Goal: Transaction & Acquisition: Obtain resource

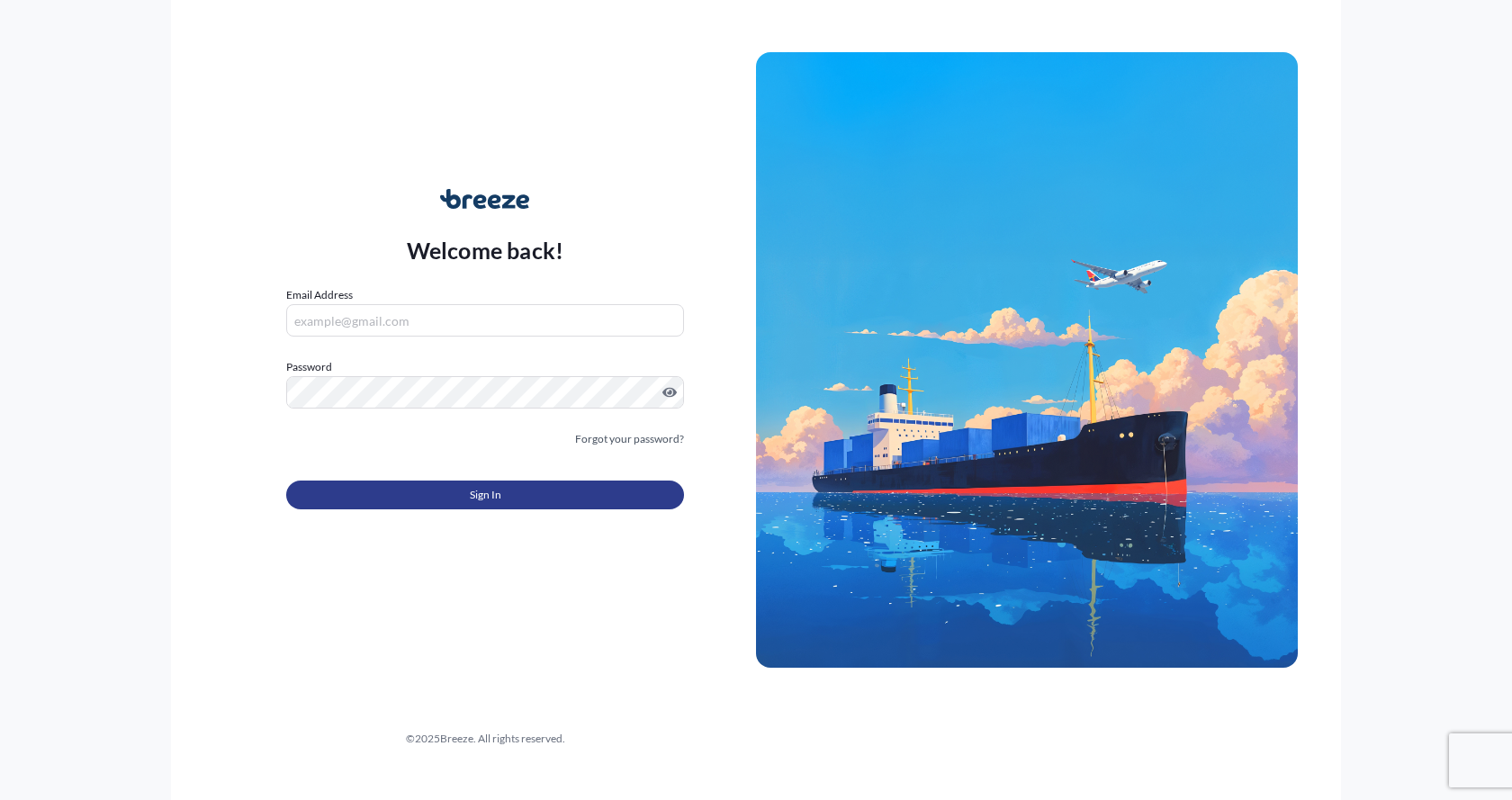
type input "[EMAIL_ADDRESS][DOMAIN_NAME]"
click at [413, 492] on button "Sign In" at bounding box center [484, 495] width 397 height 28
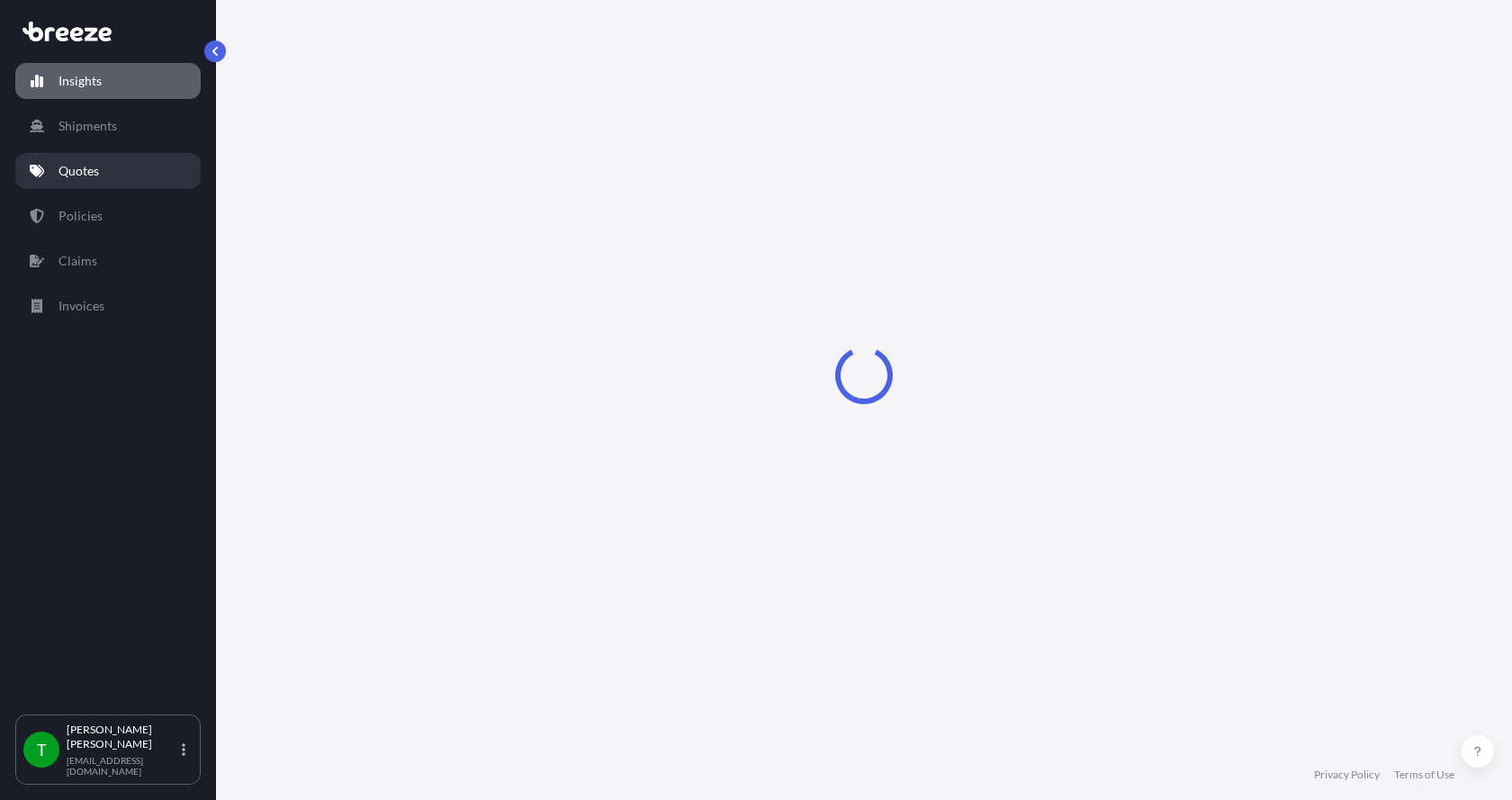
click at [88, 170] on p "Quotes" at bounding box center [79, 170] width 41 height 18
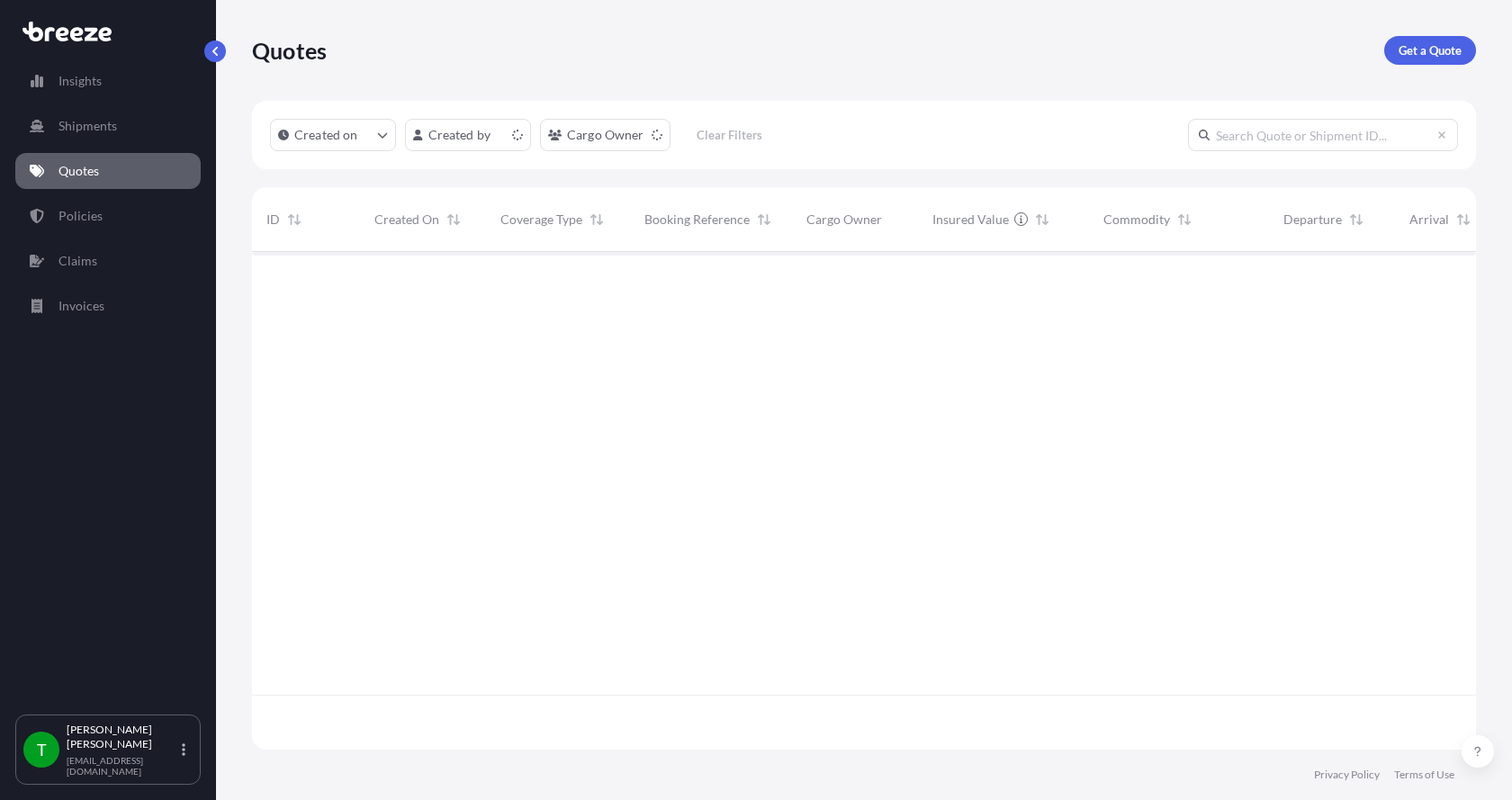
scroll to position [494, 1210]
click at [1424, 46] on p "Get a Quote" at bounding box center [1430, 50] width 63 height 18
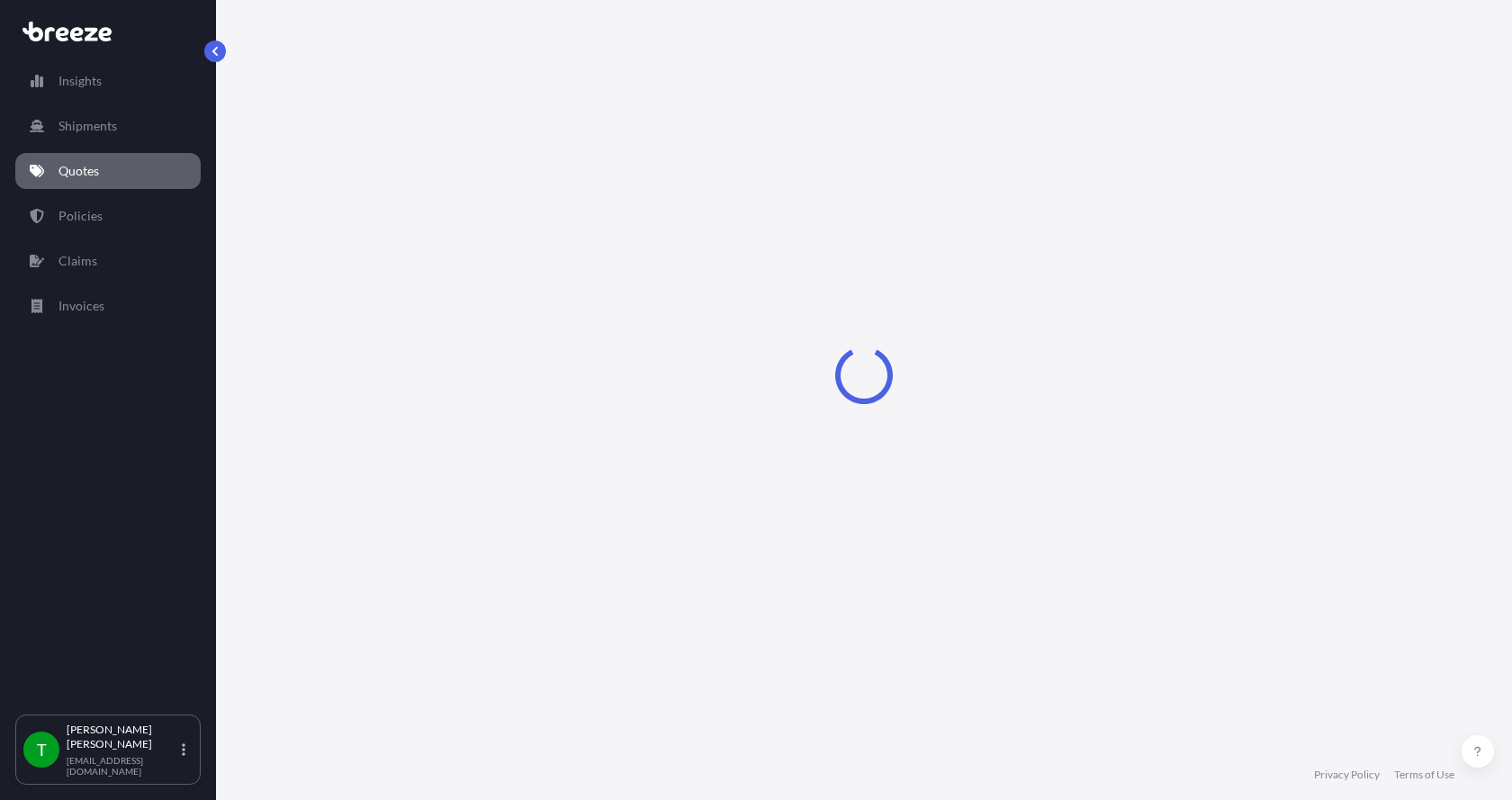
select select "Sea"
select select "1"
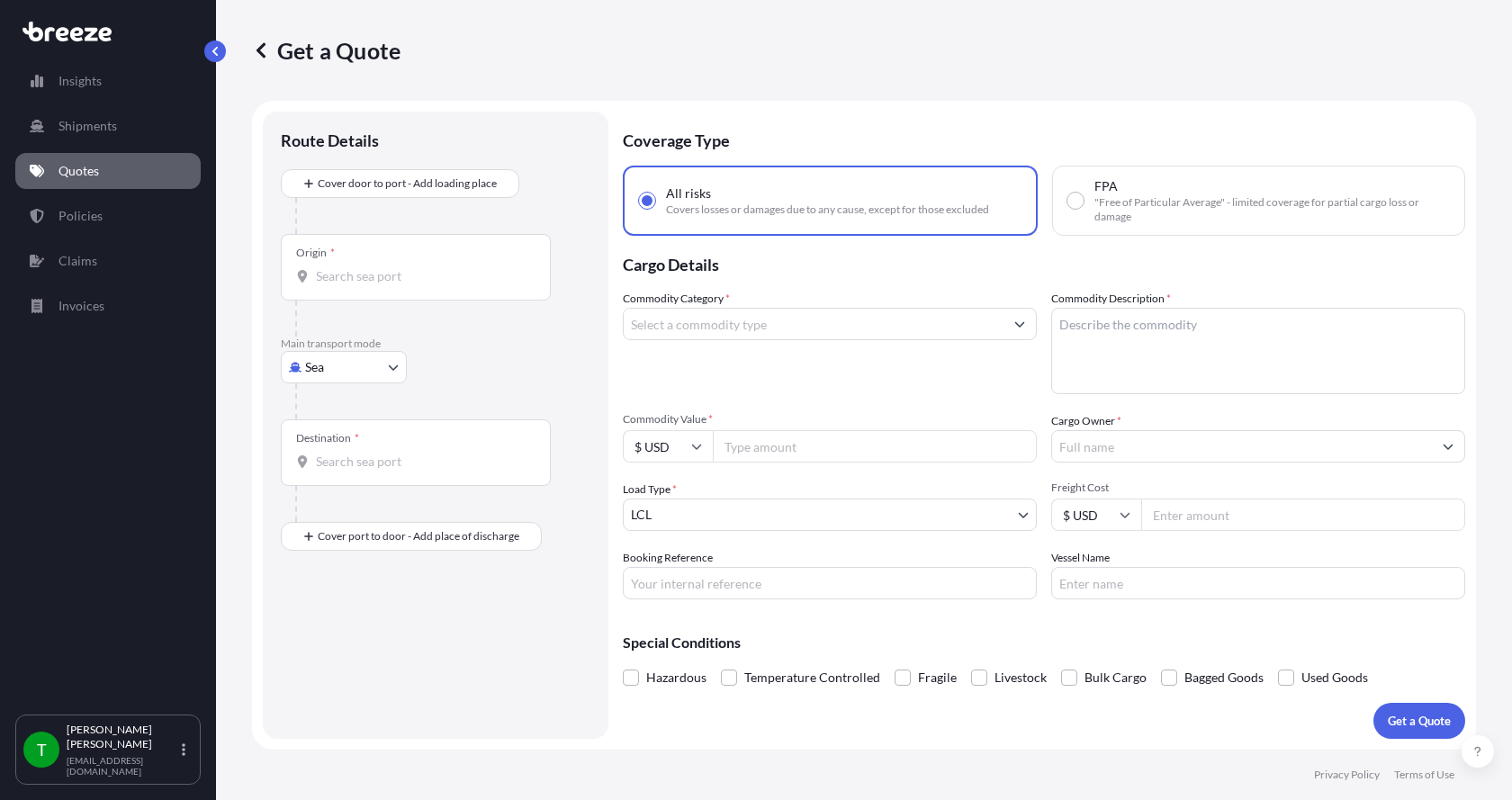
click at [325, 366] on body "Insights Shipments Quotes Policies Claims Invoices T [PERSON_NAME] [EMAIL_ADDRE…" at bounding box center [756, 400] width 1512 height 800
click at [320, 478] on span "Road" at bounding box center [329, 478] width 28 height 18
select select "Road"
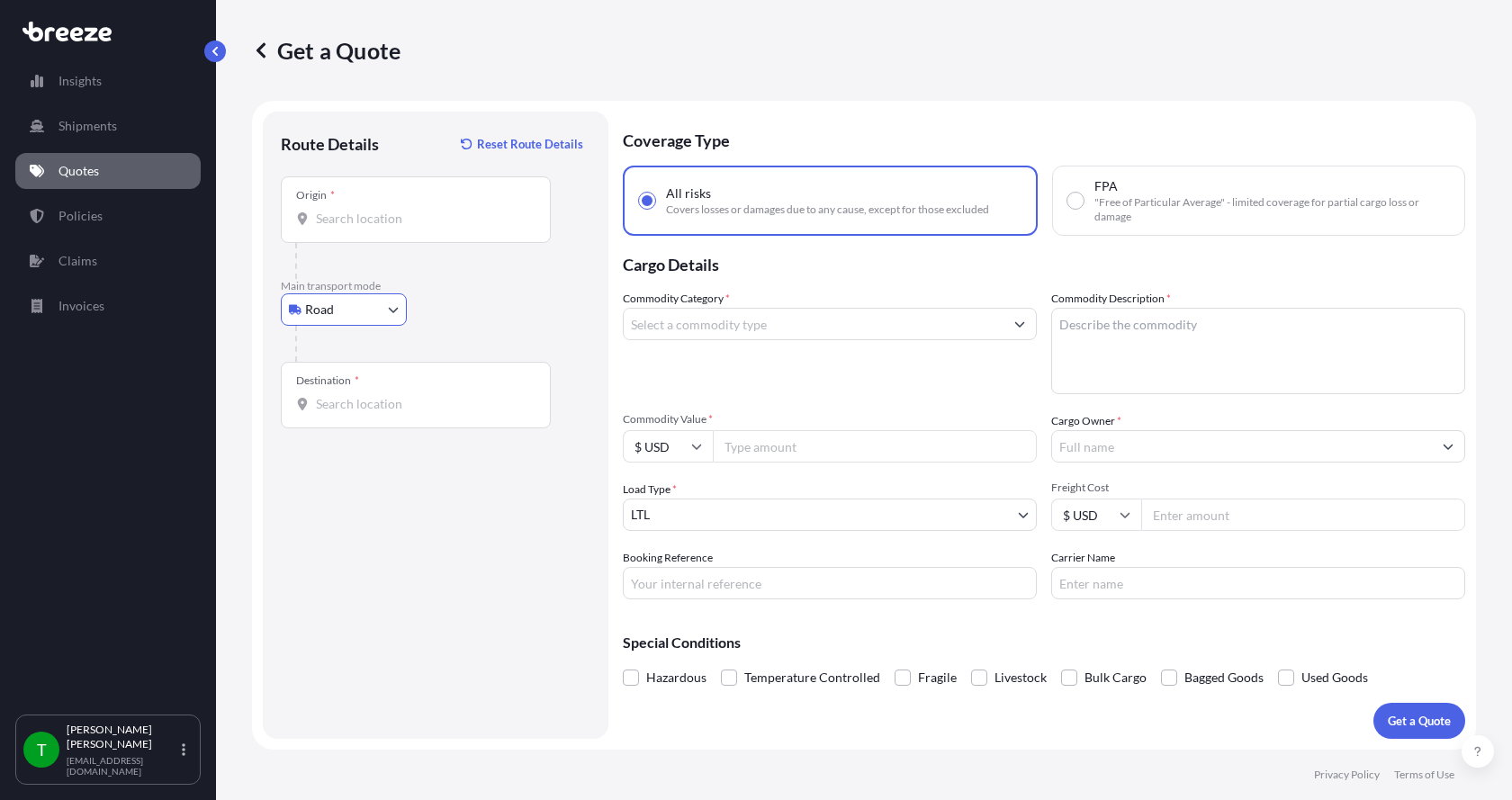
click at [342, 219] on input "Origin *" at bounding box center [422, 219] width 212 height 18
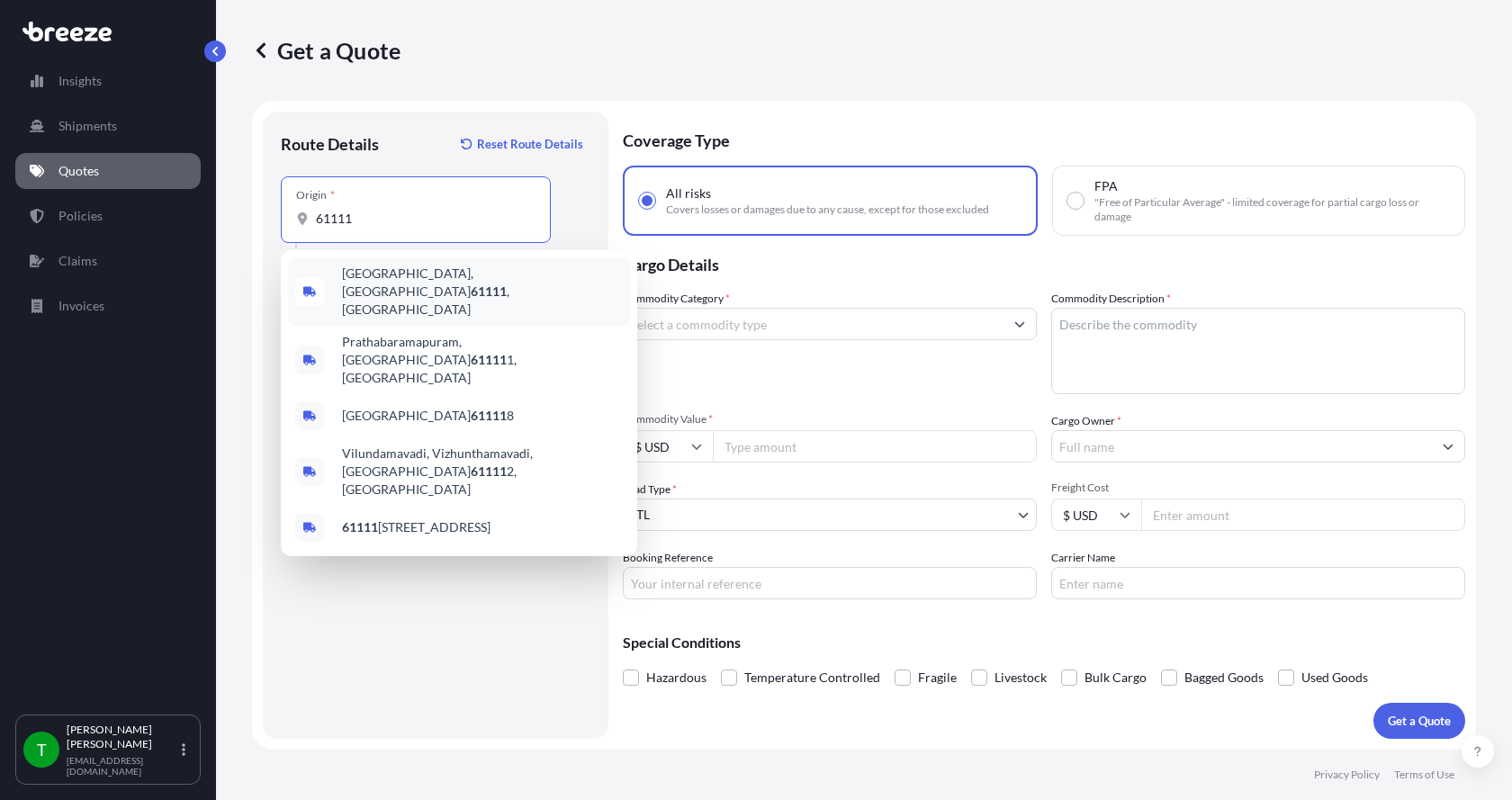
click at [361, 280] on span "[GEOGRAPHIC_DATA] , [GEOGRAPHIC_DATA]" at bounding box center [482, 292] width 281 height 54
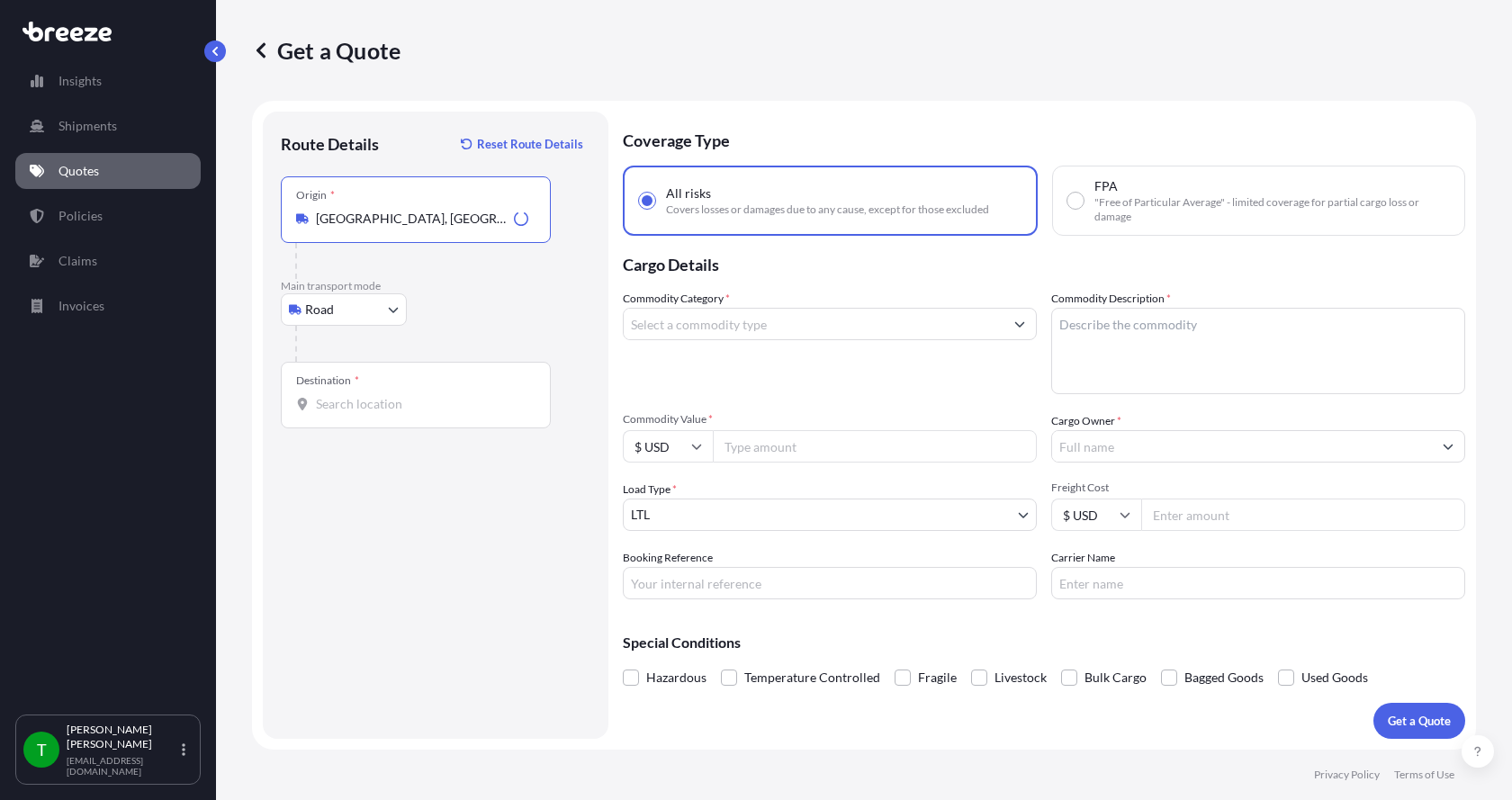
type input "[GEOGRAPHIC_DATA], [GEOGRAPHIC_DATA]"
click at [341, 409] on input "Destination *" at bounding box center [422, 403] width 212 height 18
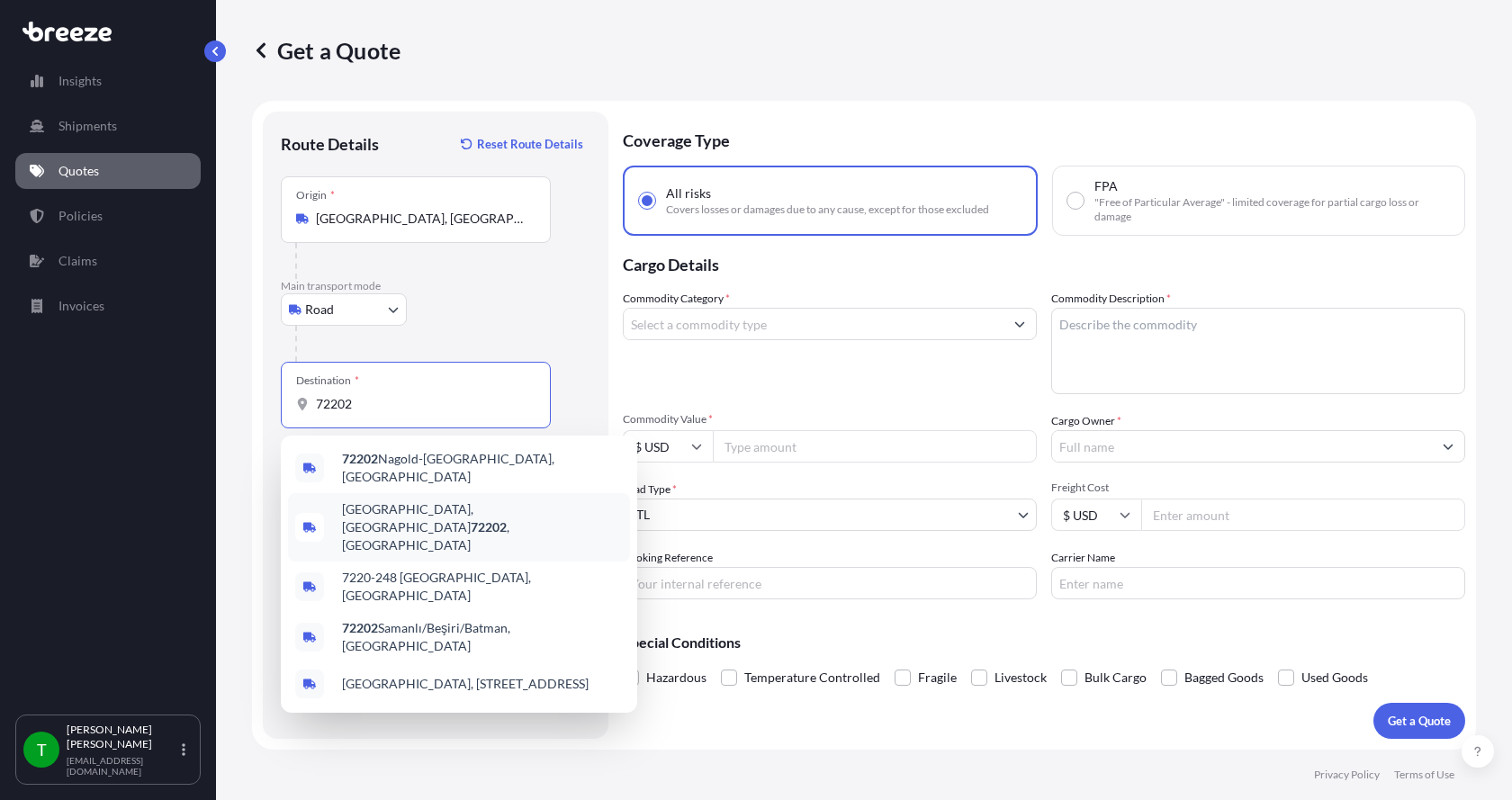
click at [363, 501] on span "[GEOGRAPHIC_DATA] , [GEOGRAPHIC_DATA]" at bounding box center [482, 527] width 281 height 54
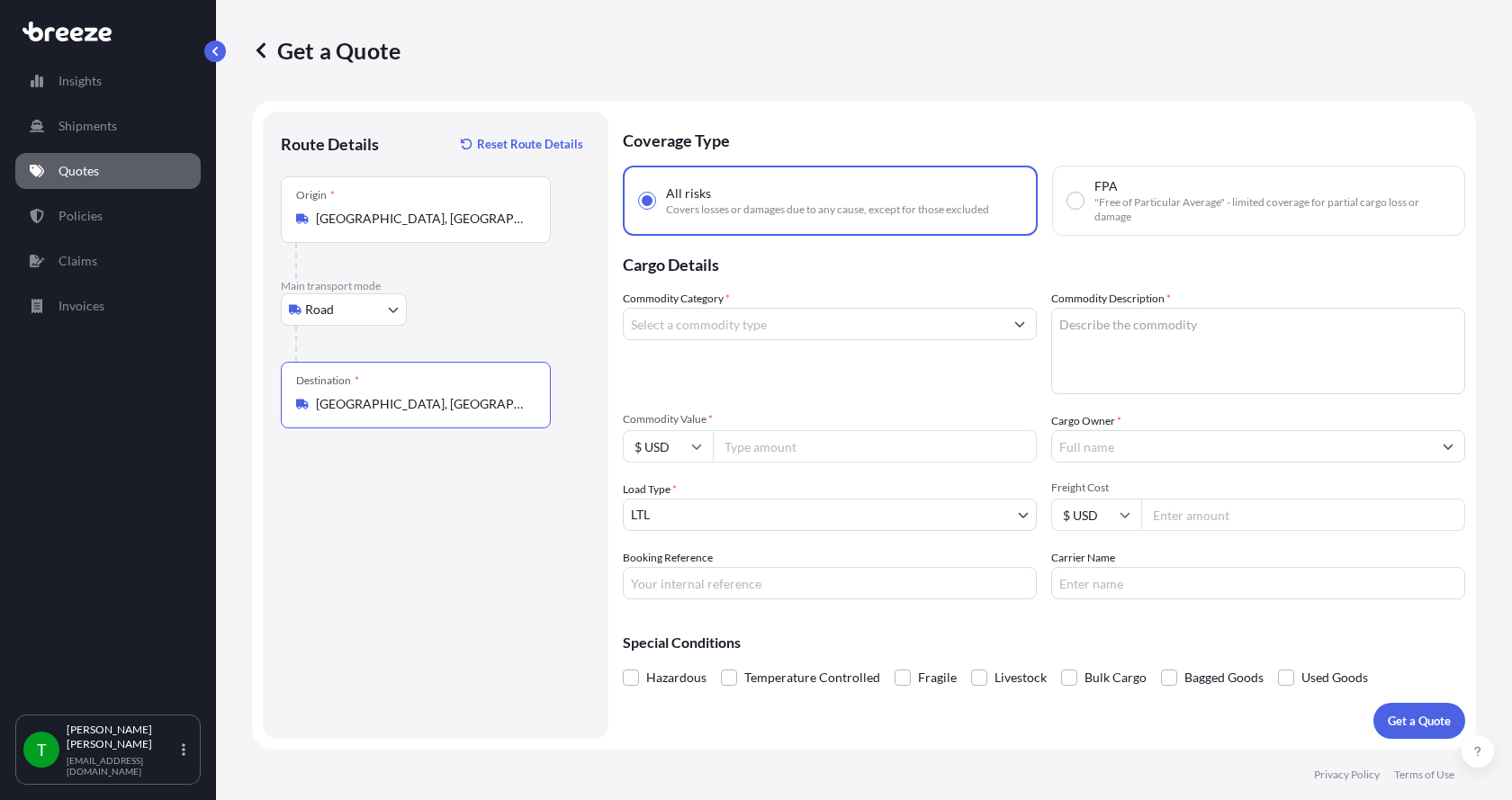
type input "[GEOGRAPHIC_DATA], [GEOGRAPHIC_DATA]"
click at [697, 326] on input "Commodity Category *" at bounding box center [813, 324] width 379 height 32
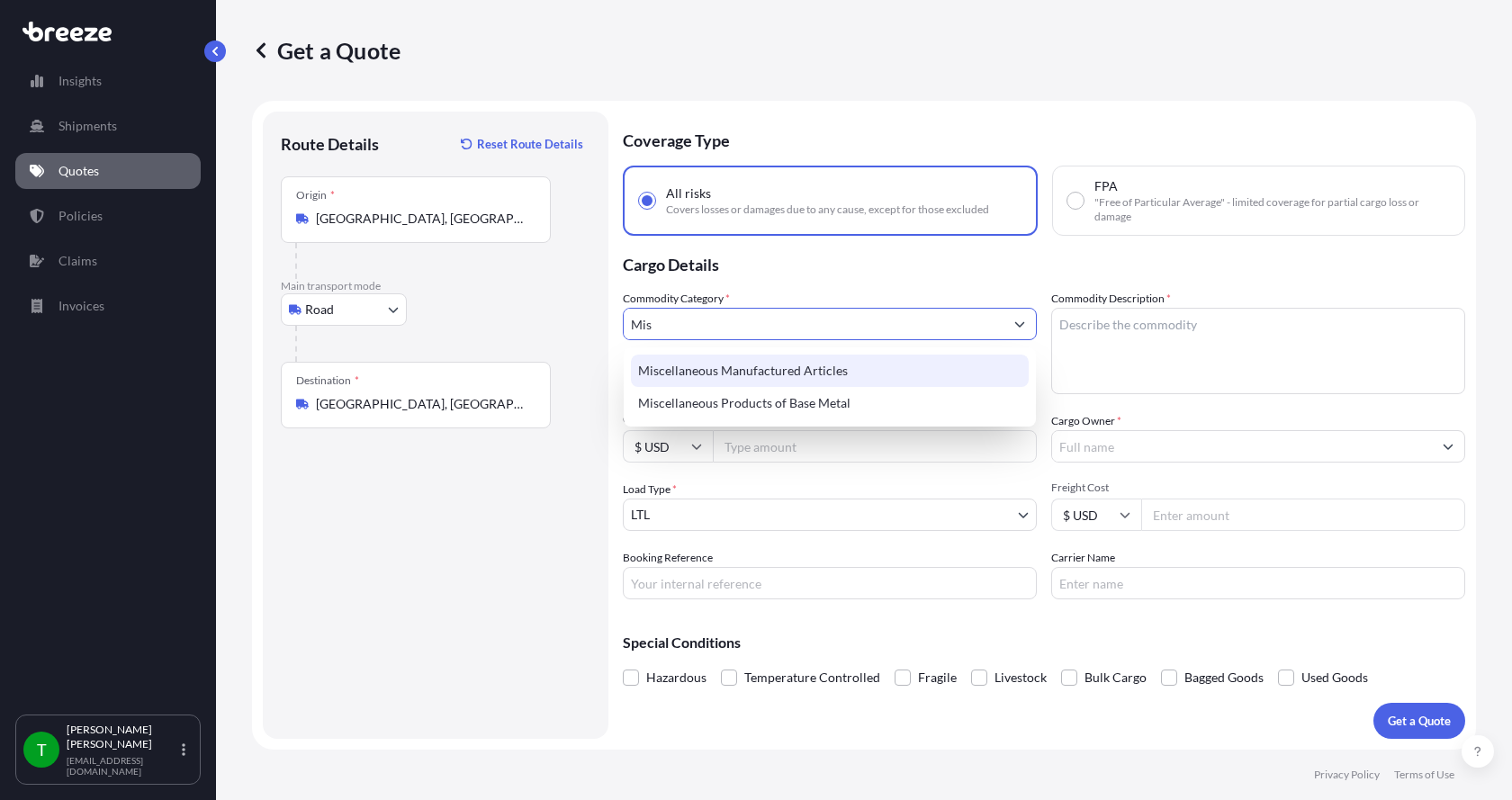
click at [684, 369] on div "Miscellaneous Manufactured Articles" at bounding box center [830, 371] width 397 height 32
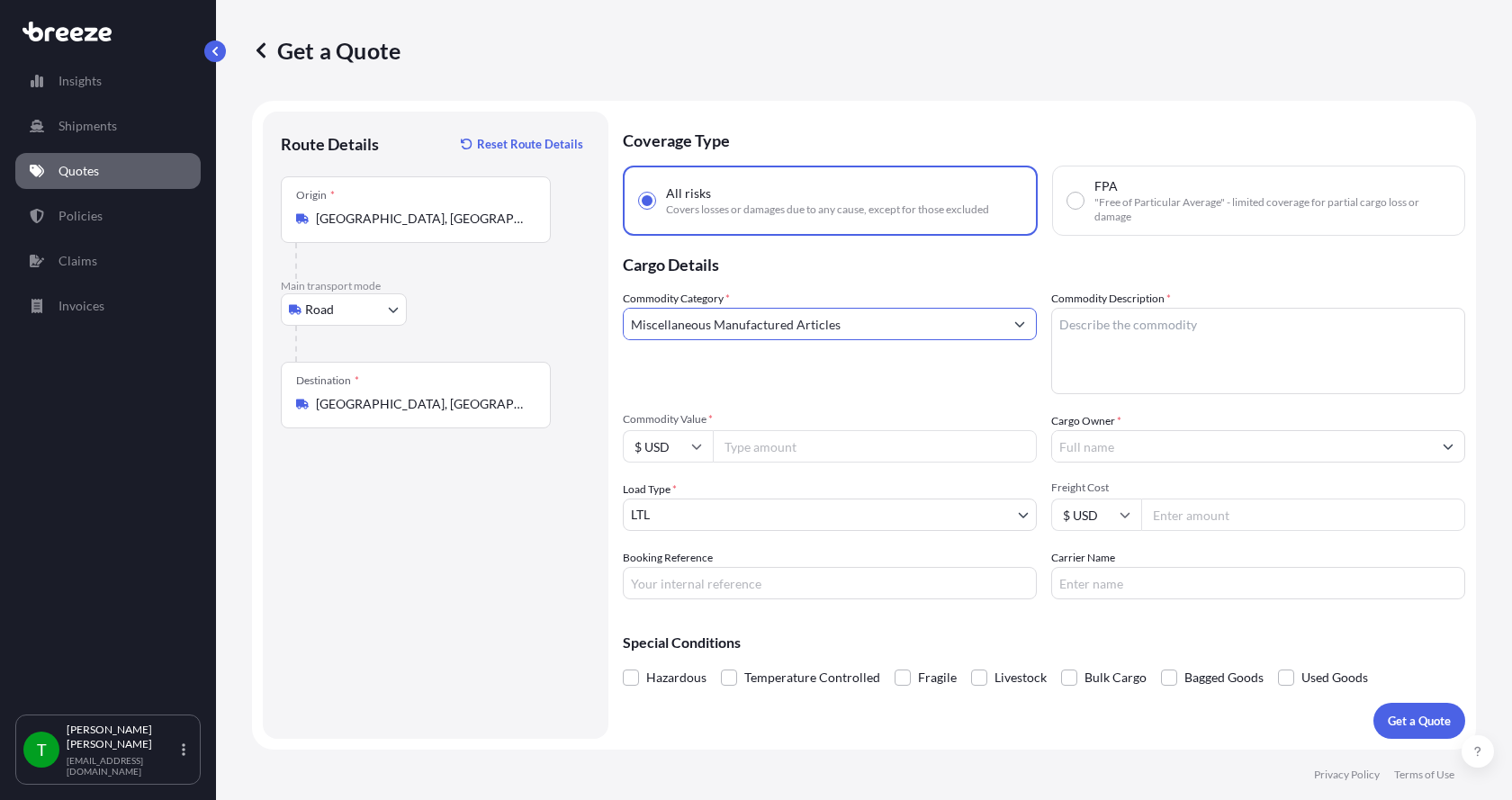
type input "Miscellaneous Manufactured Articles"
click at [1119, 332] on textarea "Commodity Description *" at bounding box center [1257, 350] width 413 height 86
click at [1124, 329] on textarea "Commodity Description *" at bounding box center [1257, 350] width 413 height 86
type textarea "Collection Manifold WLDMT"
click at [820, 448] on input "Commodity Value *" at bounding box center [874, 447] width 324 height 32
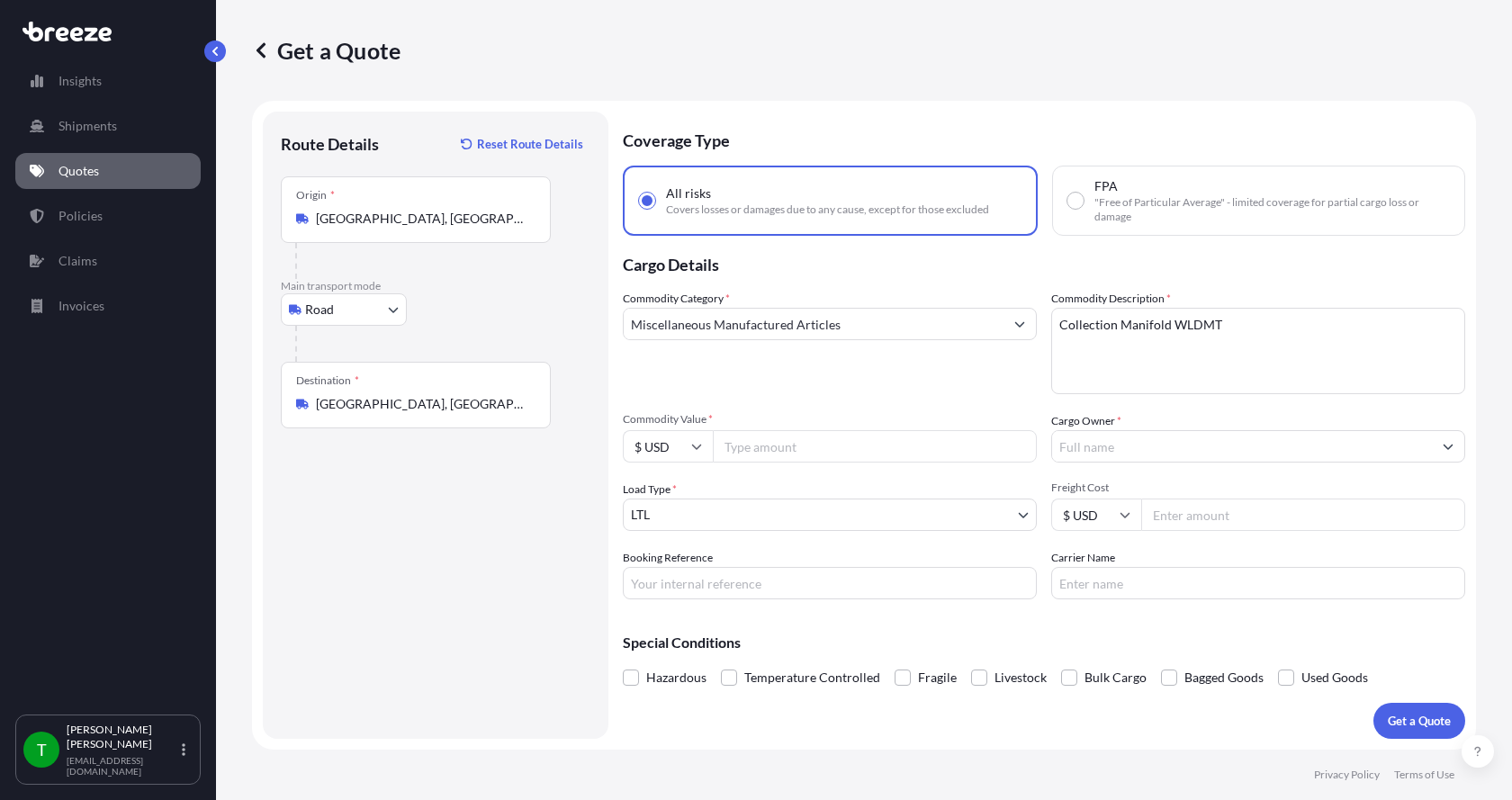
click at [759, 437] on input "Commodity Value *" at bounding box center [874, 447] width 324 height 32
type input "8000.00"
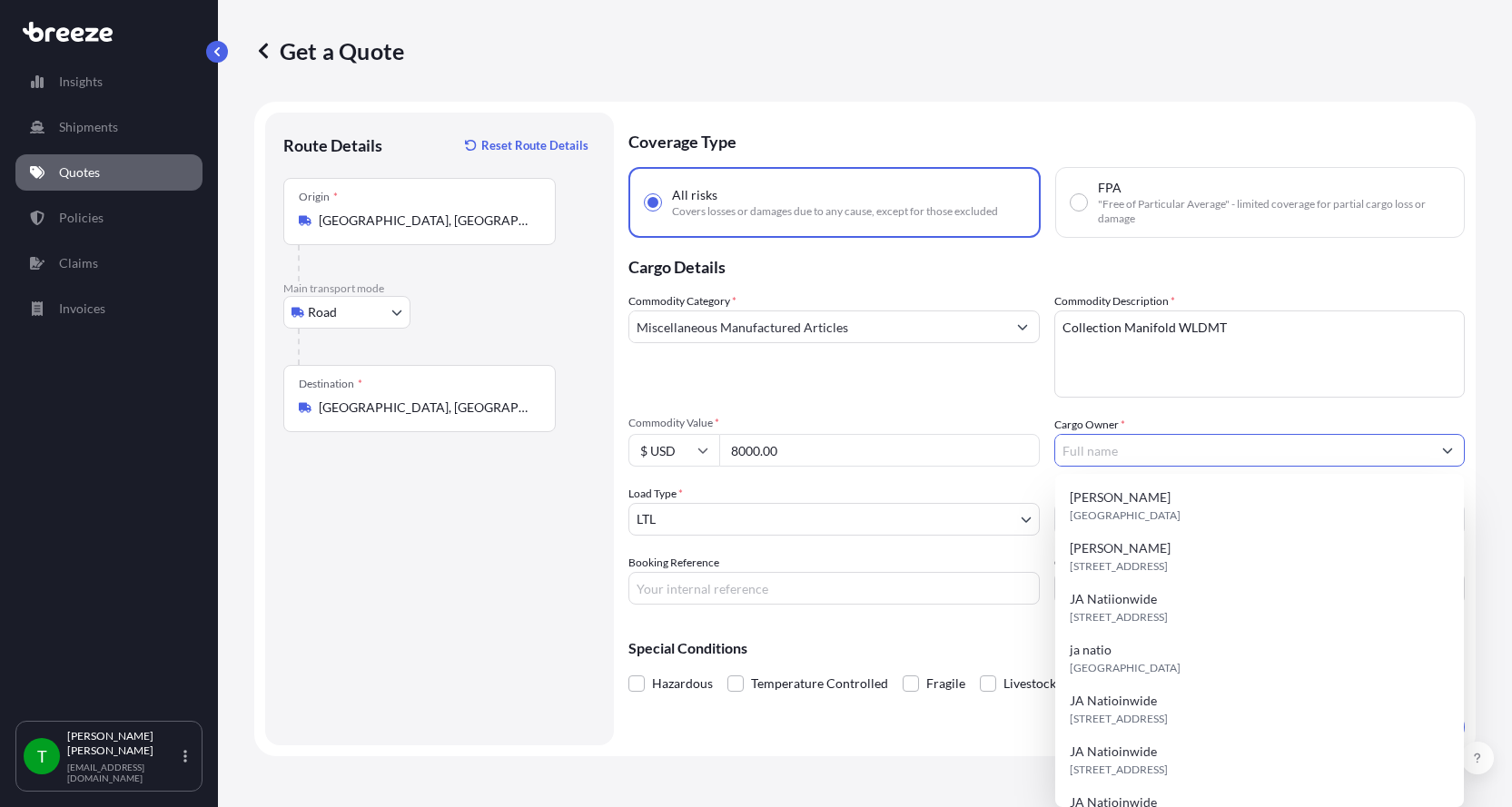
click at [1242, 447] on input "Cargo Owner *" at bounding box center [1244, 451] width 377 height 32
type input "JA Nationwide"
click at [820, 598] on input "Booking Reference" at bounding box center [834, 588] width 412 height 32
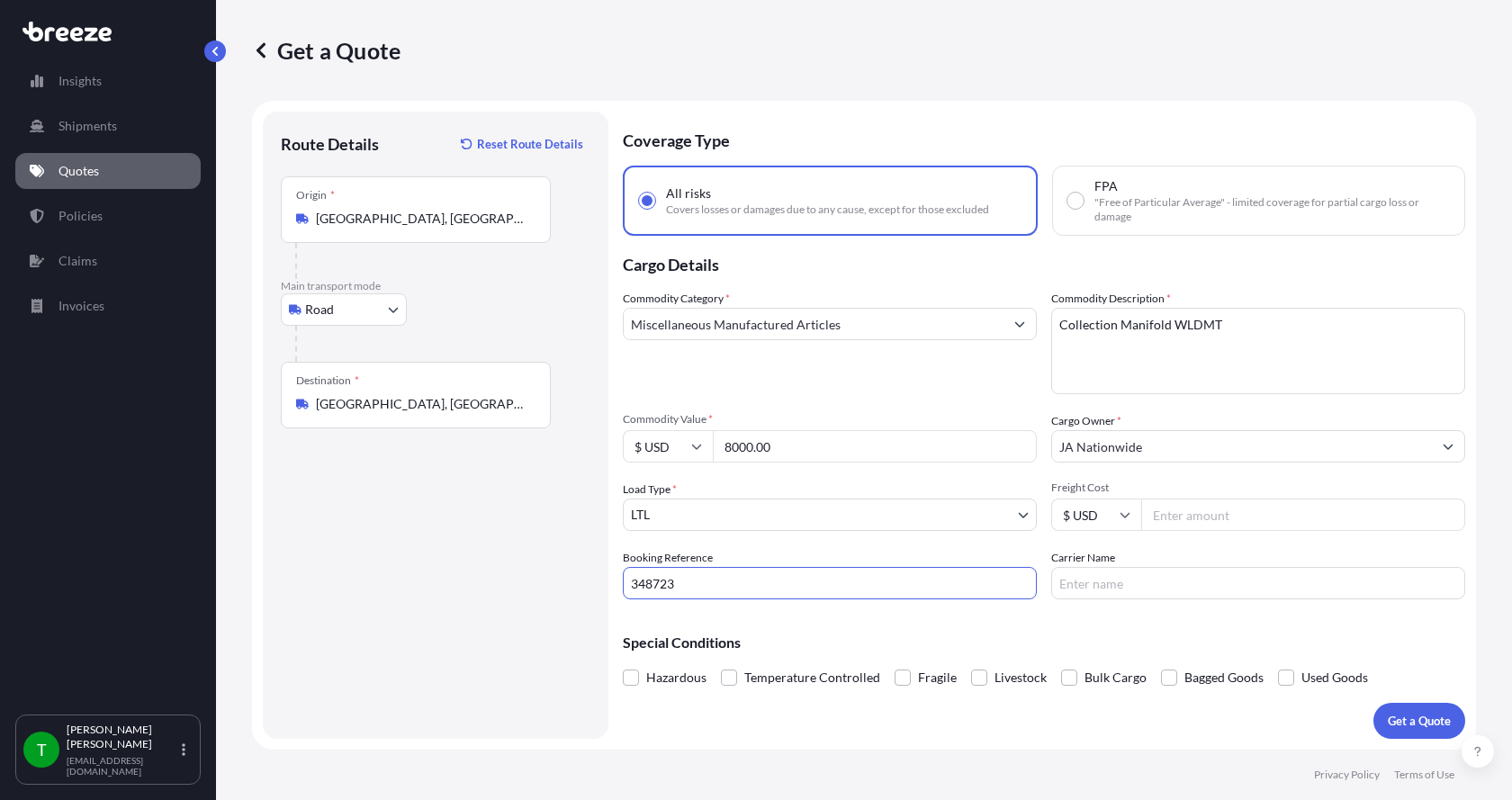
type input "348723"
click at [1177, 520] on input "Freight Cost" at bounding box center [1303, 515] width 324 height 32
type input "390.00"
click at [1129, 576] on input "Carrier Name" at bounding box center [1257, 583] width 413 height 32
type input "[PERSON_NAME]"
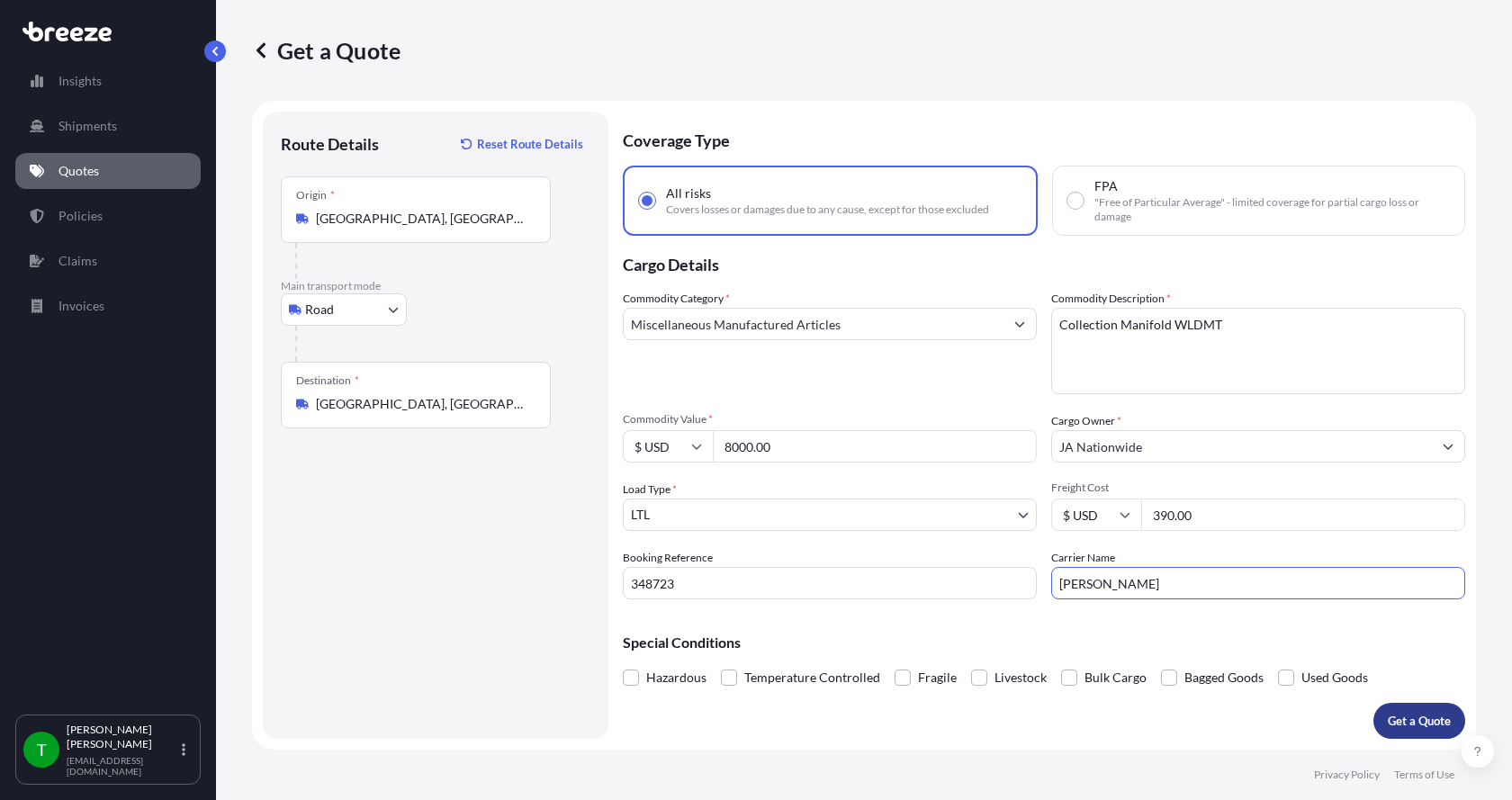
click at [1418, 721] on p "Get a Quote" at bounding box center [1418, 720] width 63 height 18
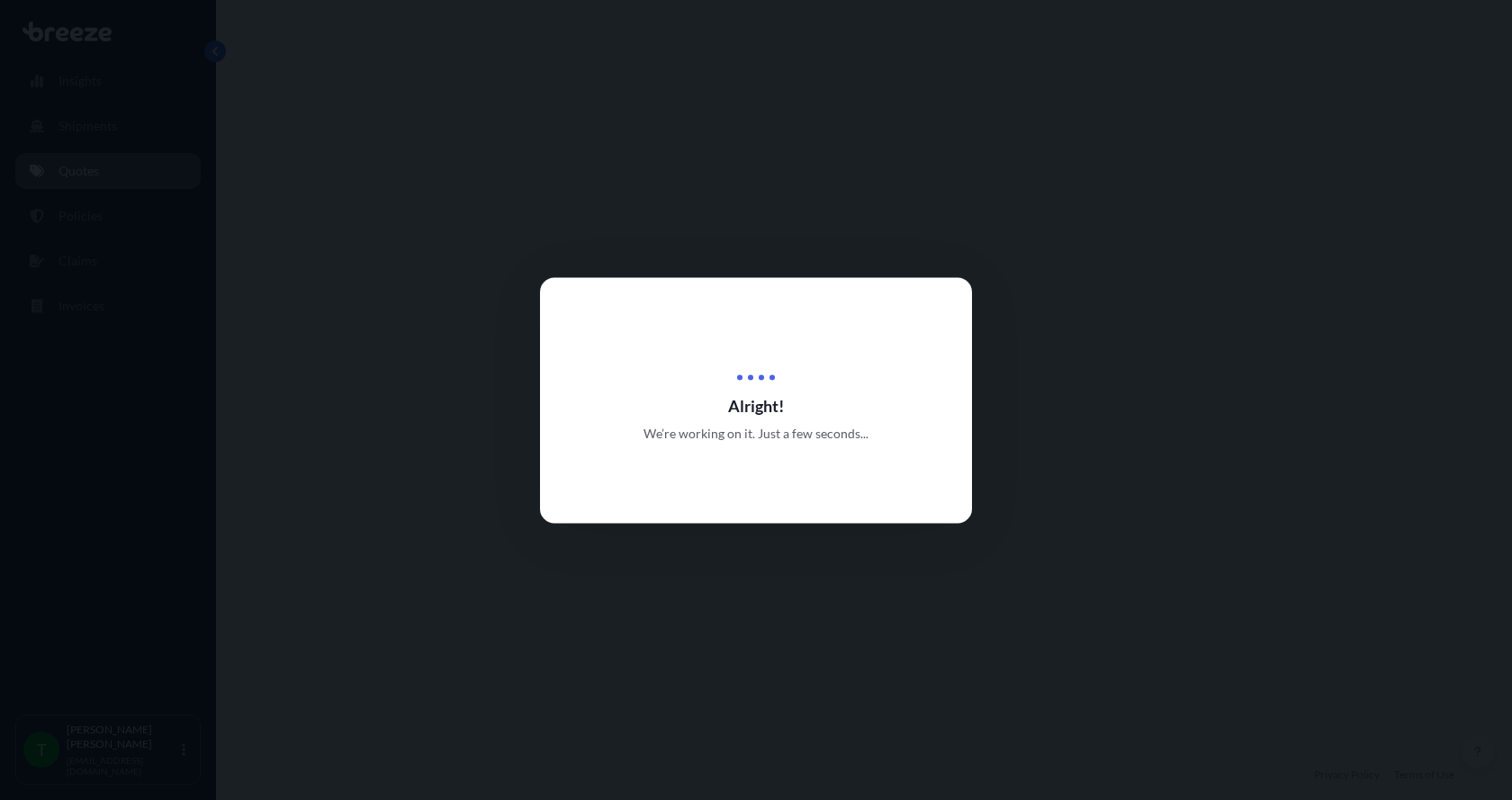
select select "Road"
select select "1"
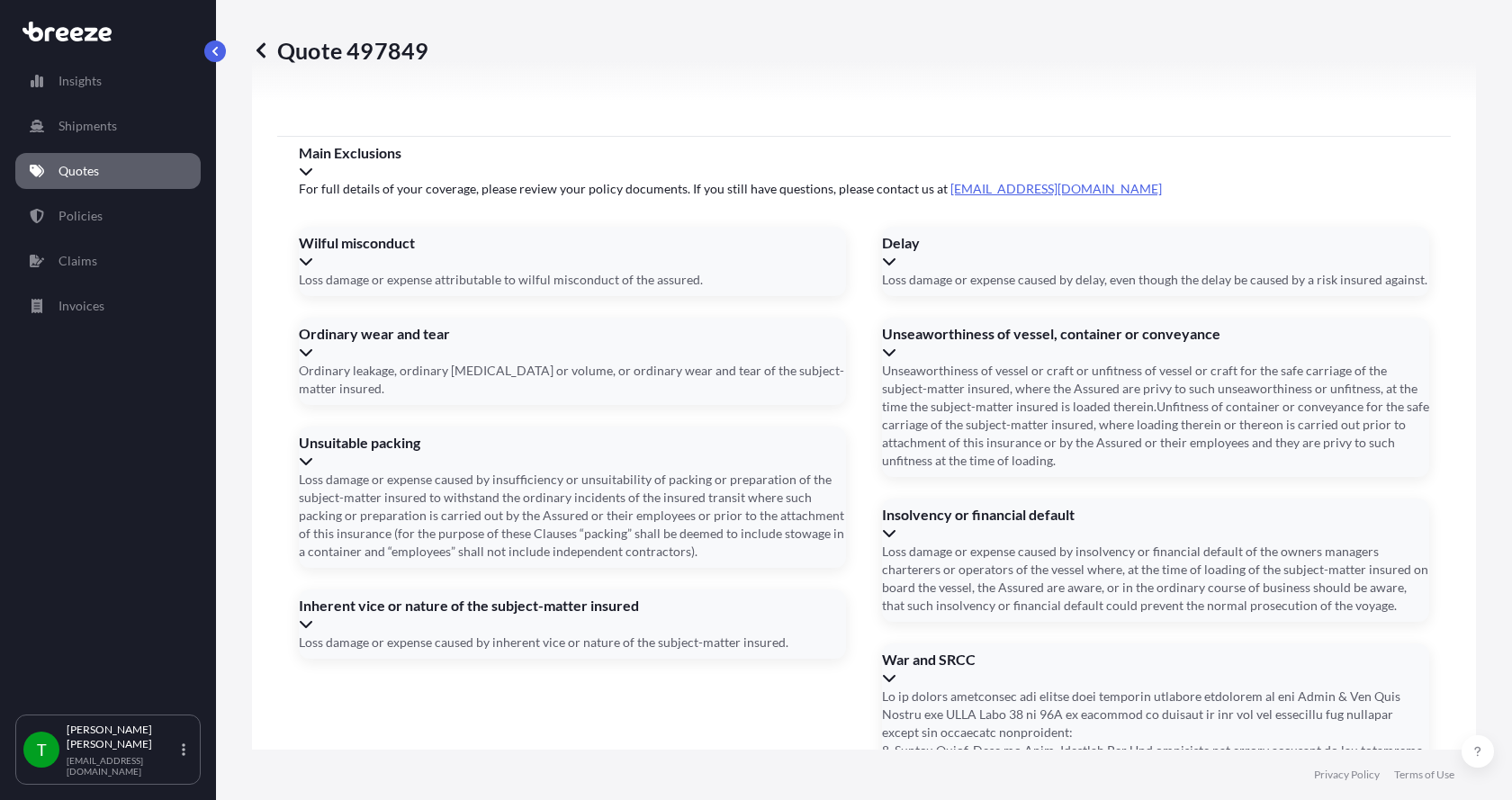
scroll to position [2369, 0]
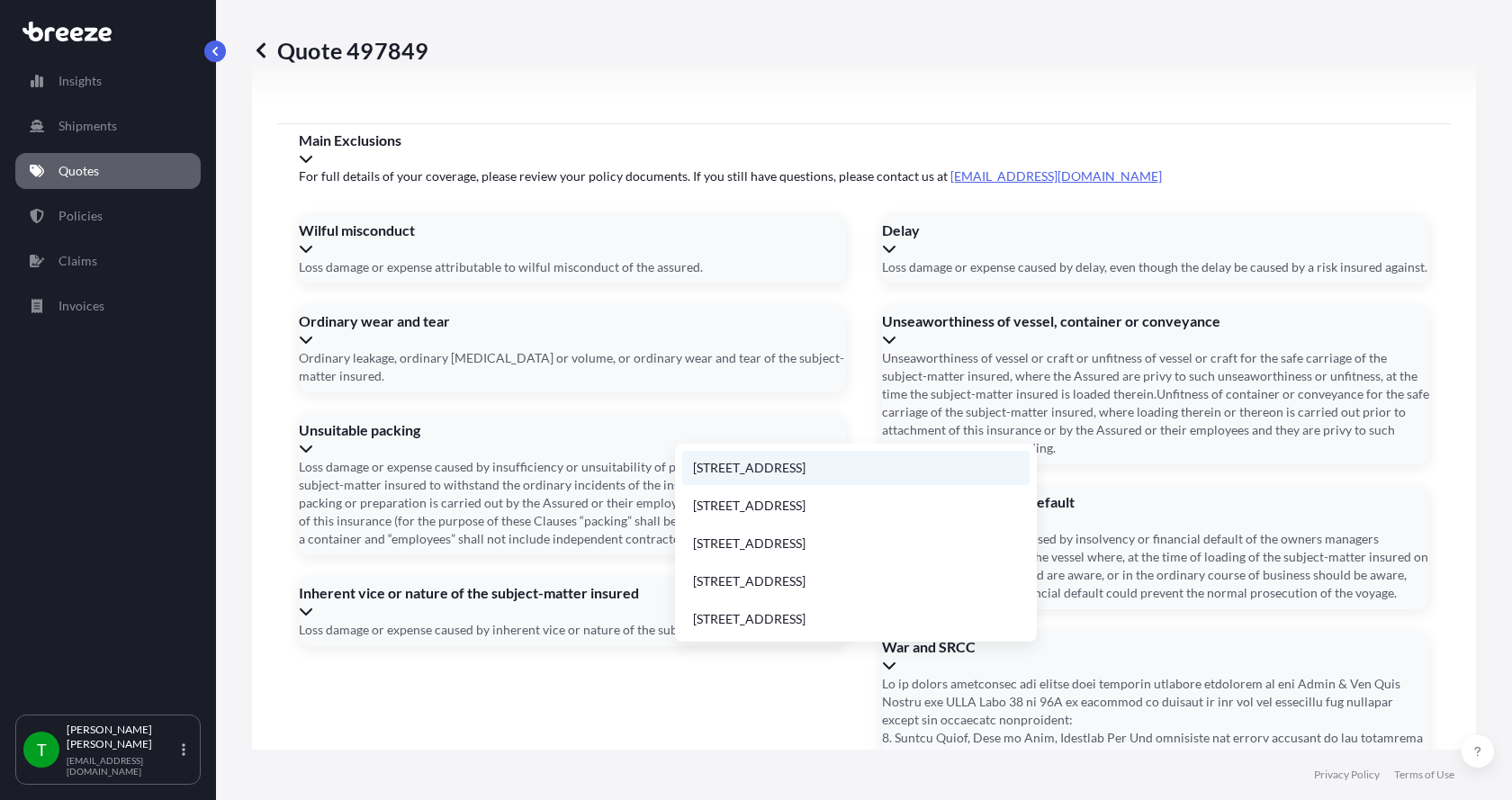
click at [747, 471] on li "[STREET_ADDRESS]" at bounding box center [855, 468] width 347 height 34
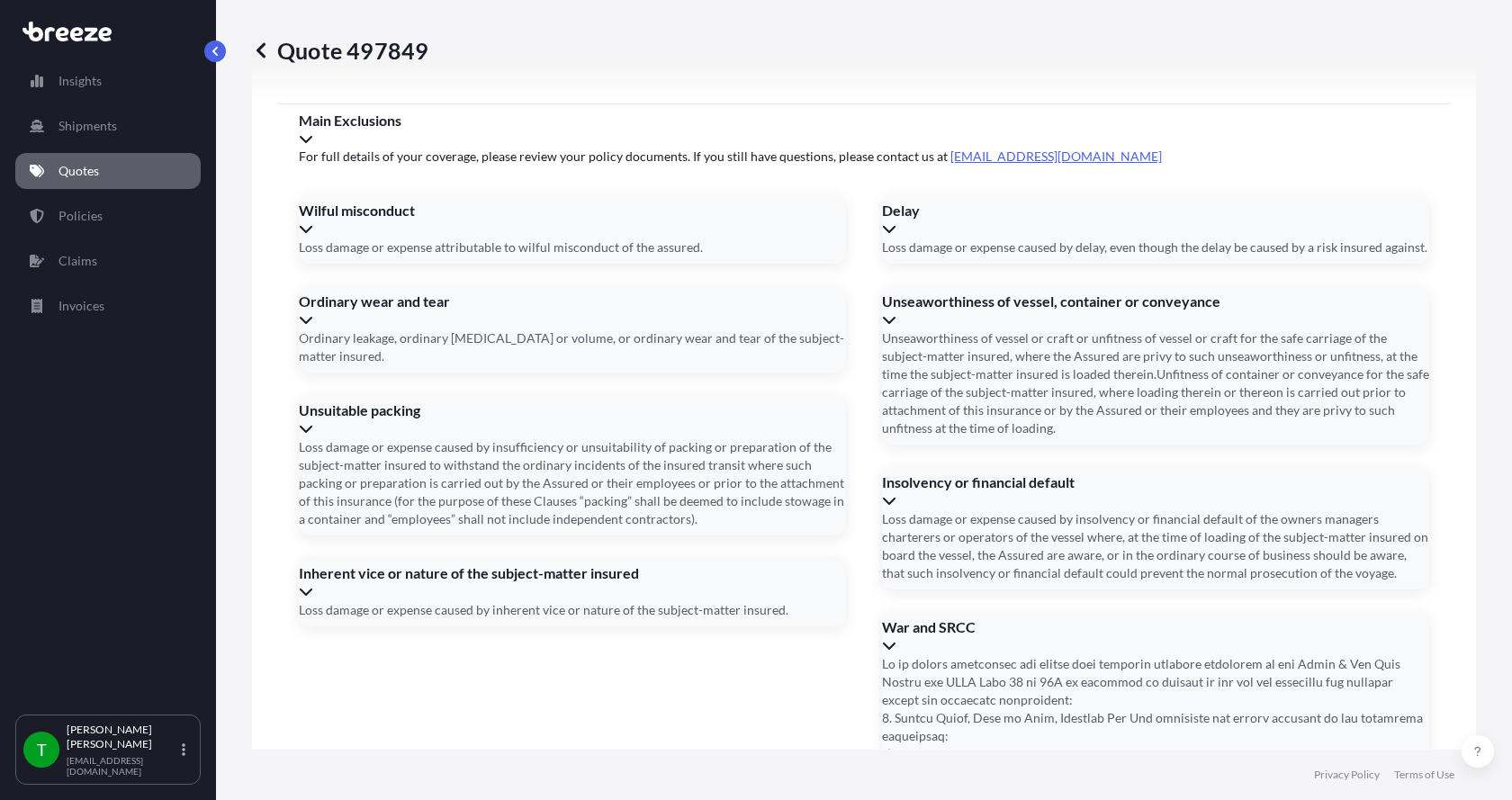
type input "[STREET_ADDRESS]"
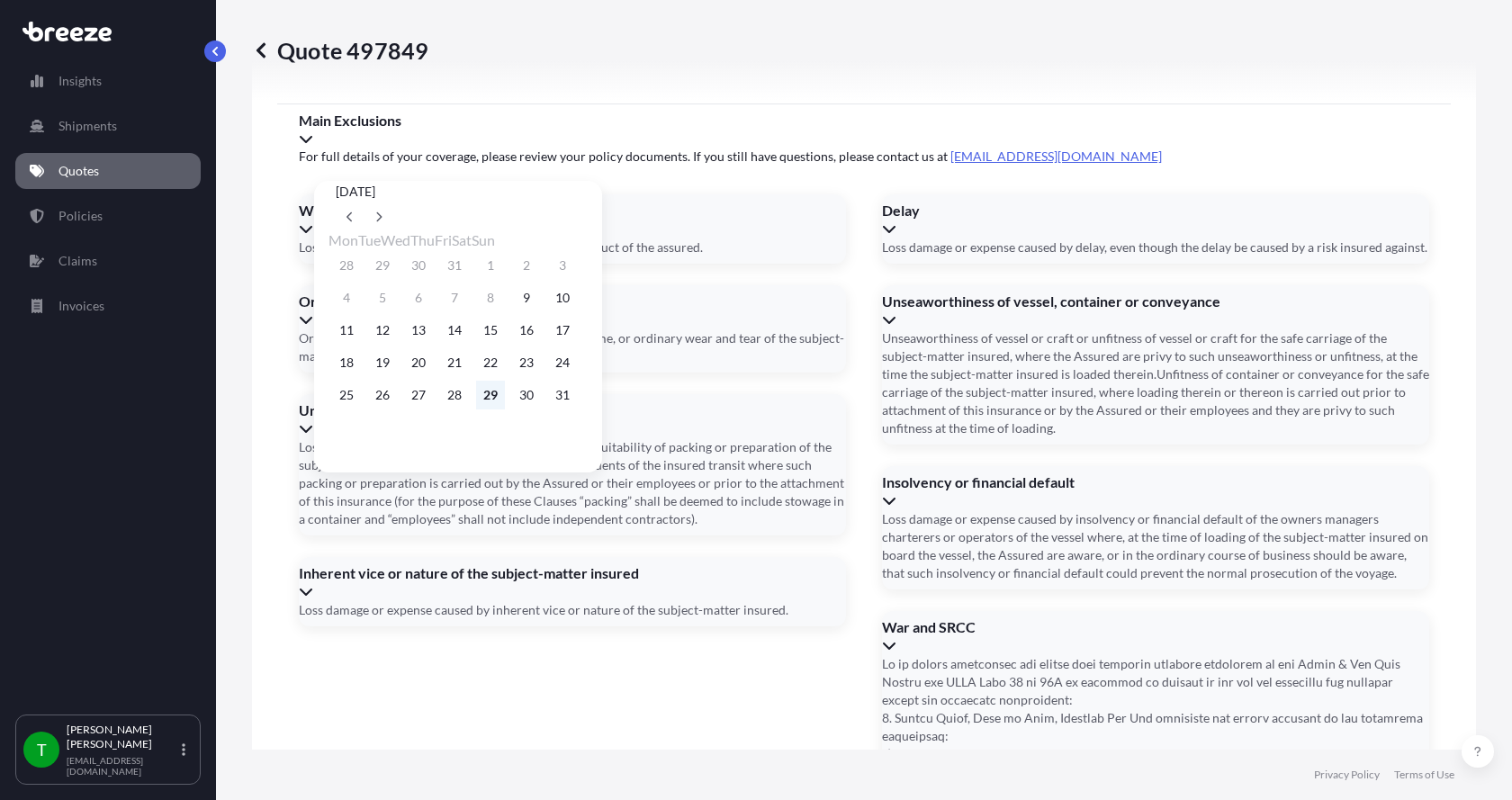
click at [505, 404] on button "29" at bounding box center [490, 395] width 28 height 28
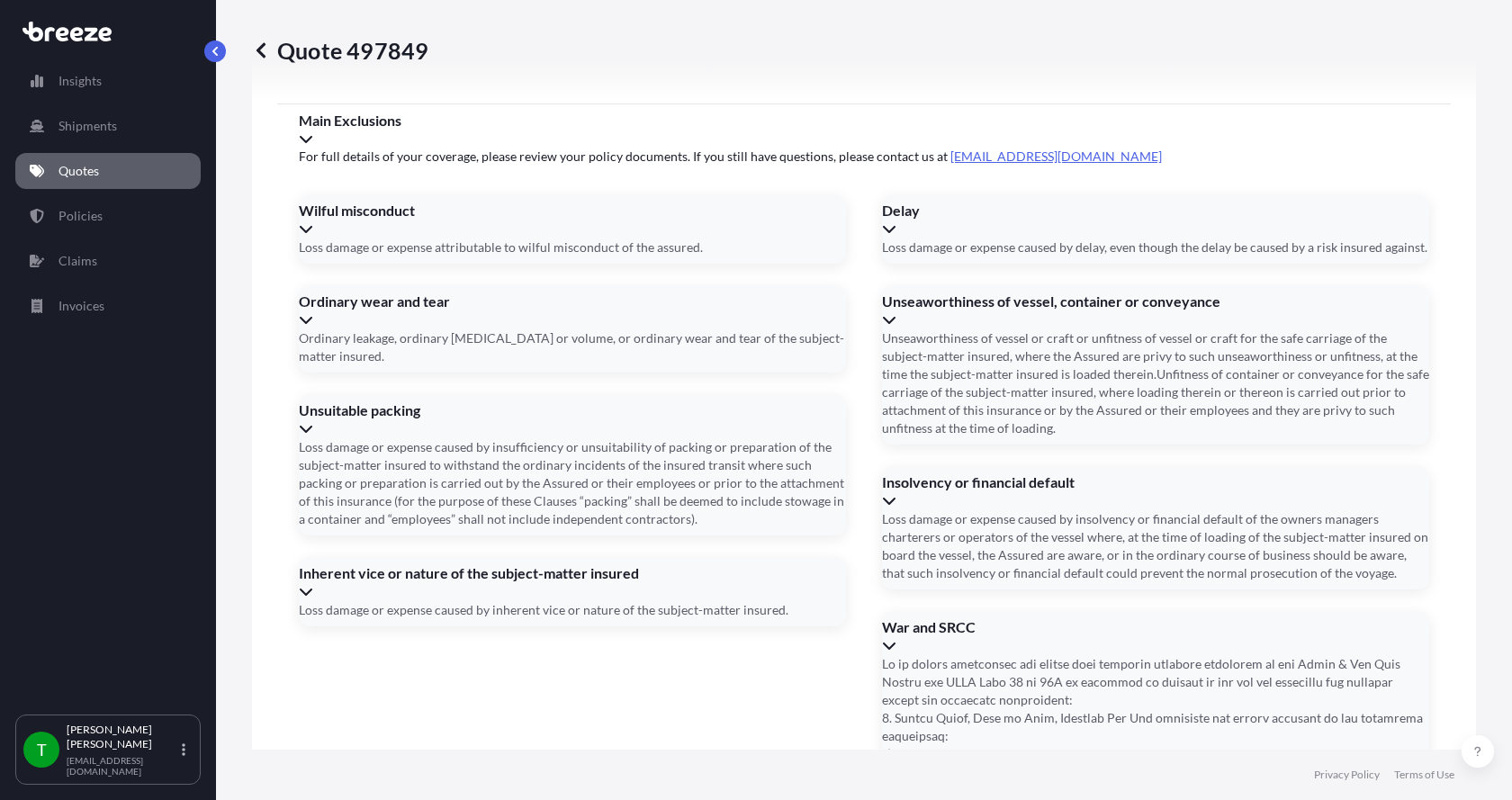
type input "[DATE]"
click at [493, 374] on button "29" at bounding box center [482, 365] width 22 height 16
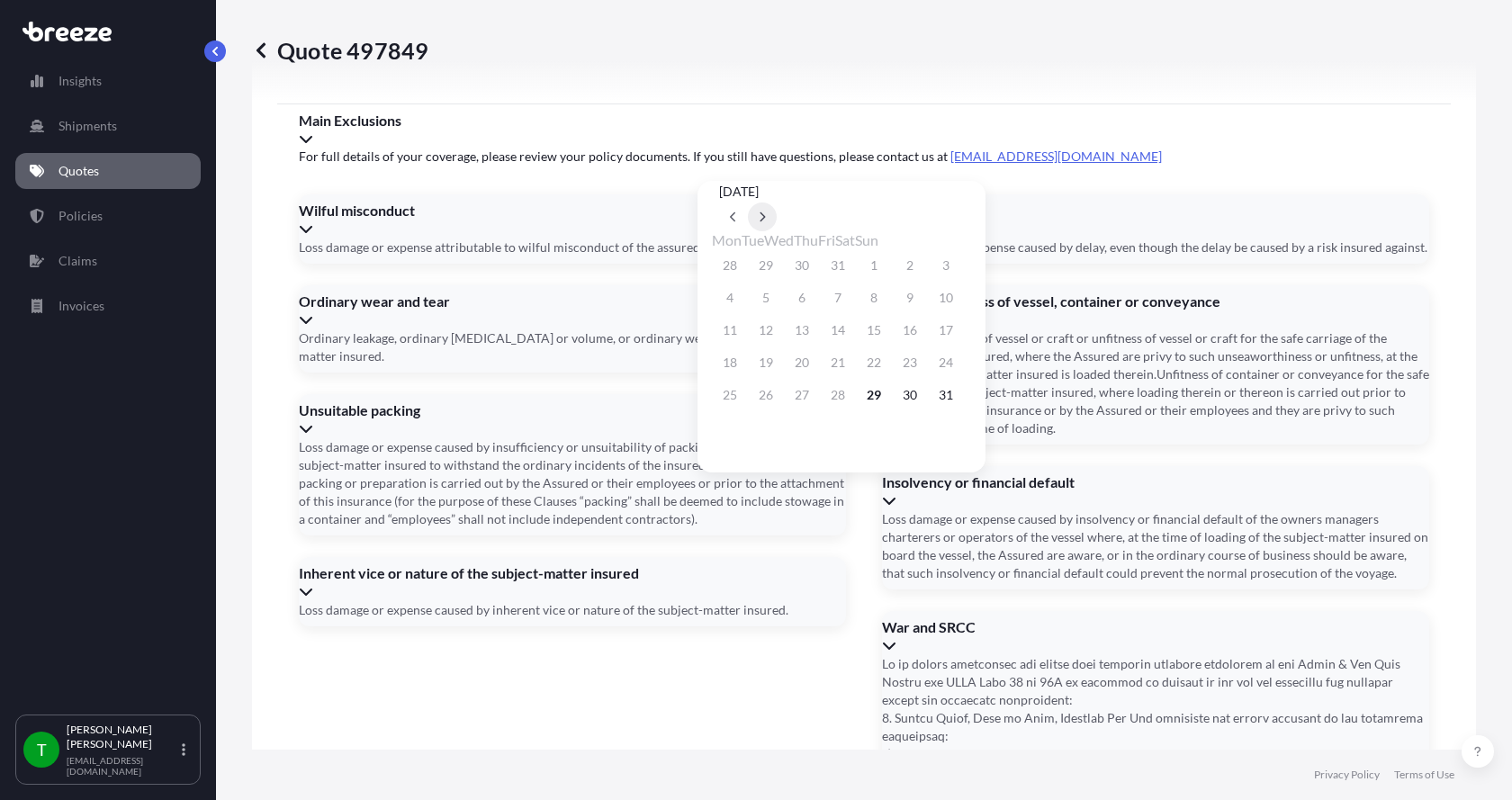
click at [765, 211] on icon at bounding box center [763, 216] width 8 height 10
click at [853, 269] on button "4" at bounding box center [837, 265] width 28 height 28
type input "[DATE]"
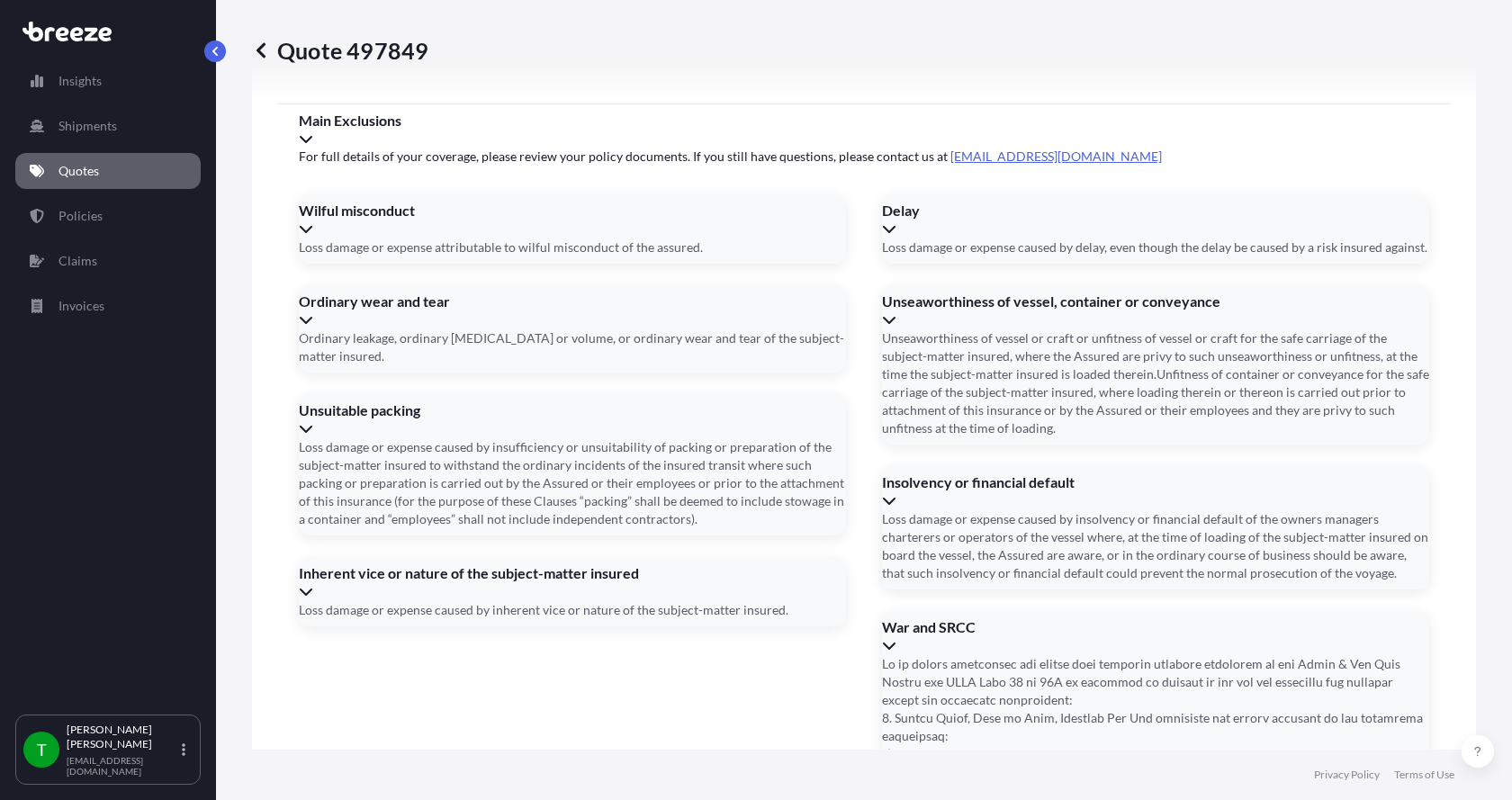
click at [850, 285] on button "4" at bounding box center [838, 293] width 22 height 16
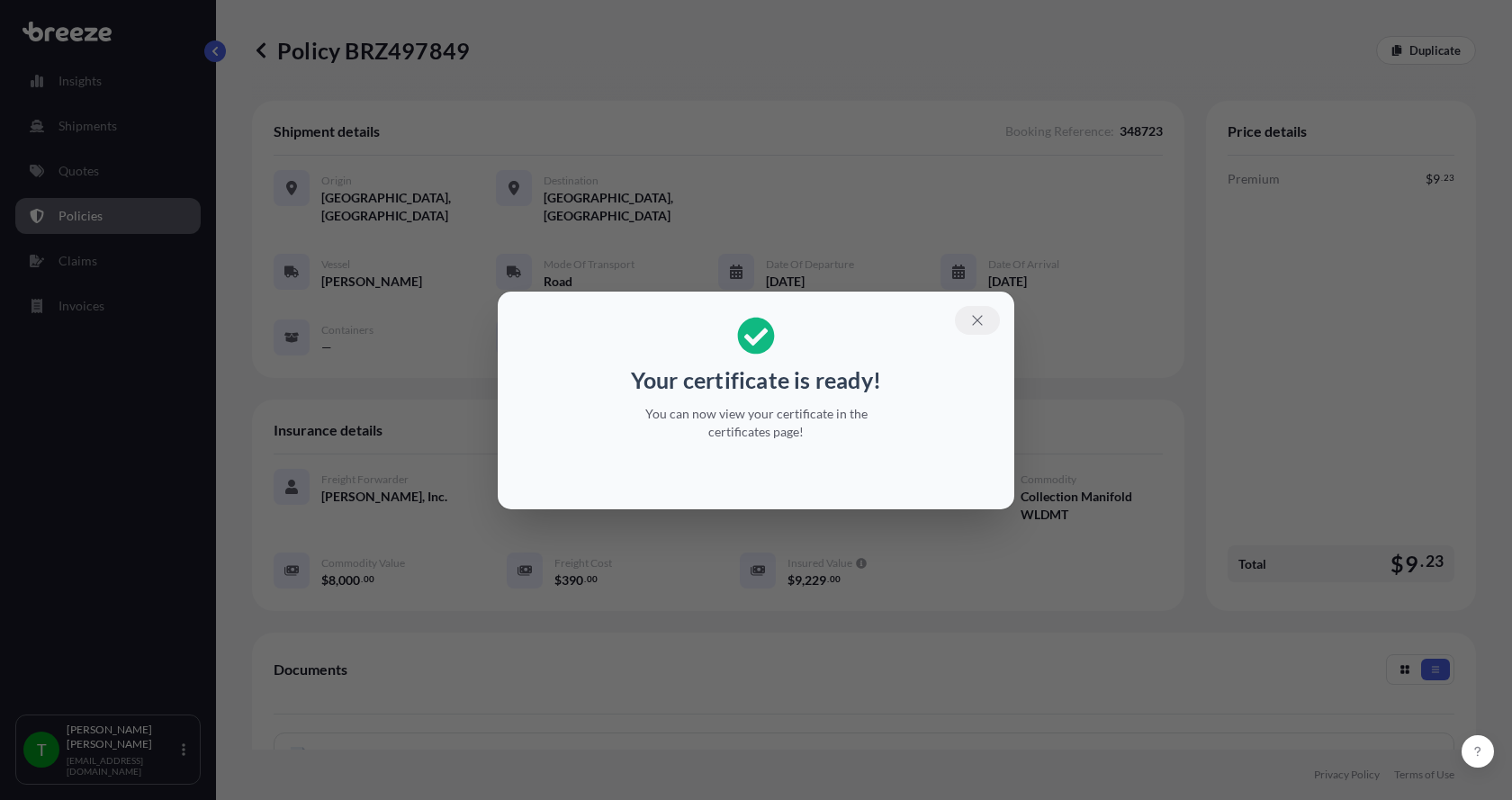
click at [976, 317] on icon "button" at bounding box center [976, 320] width 16 height 16
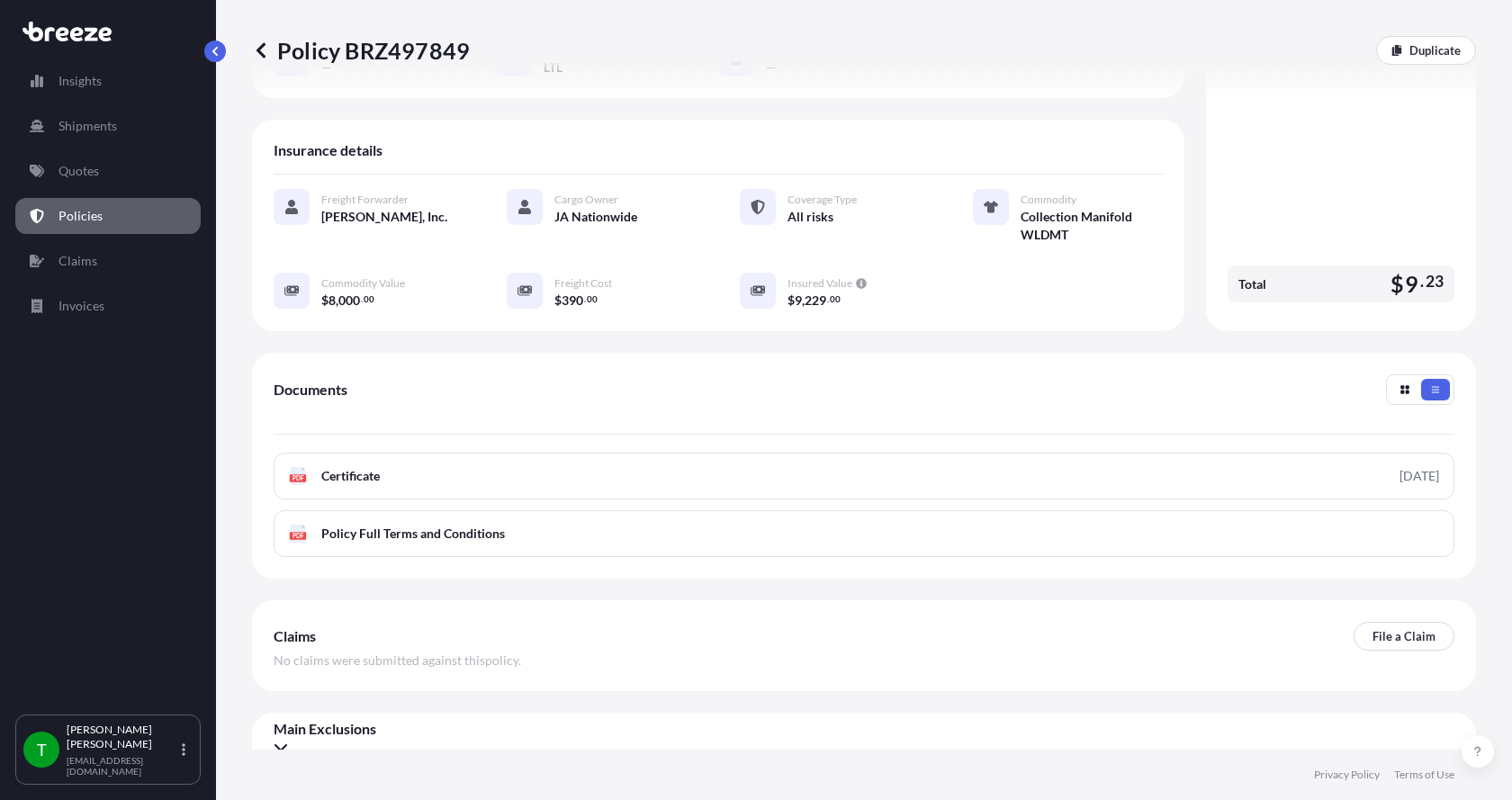
scroll to position [283, 0]
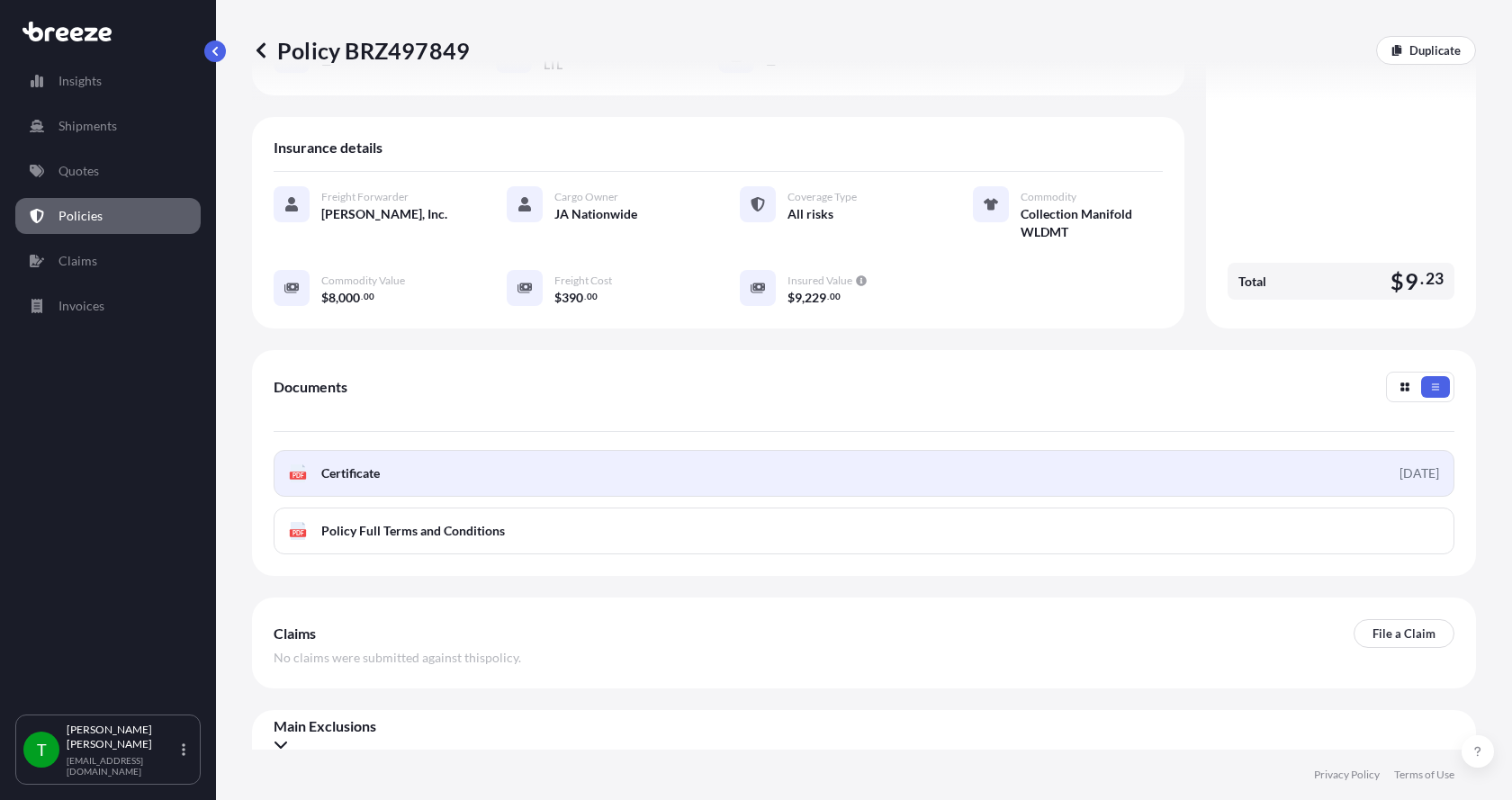
click at [300, 465] on icon at bounding box center [298, 473] width 15 height 18
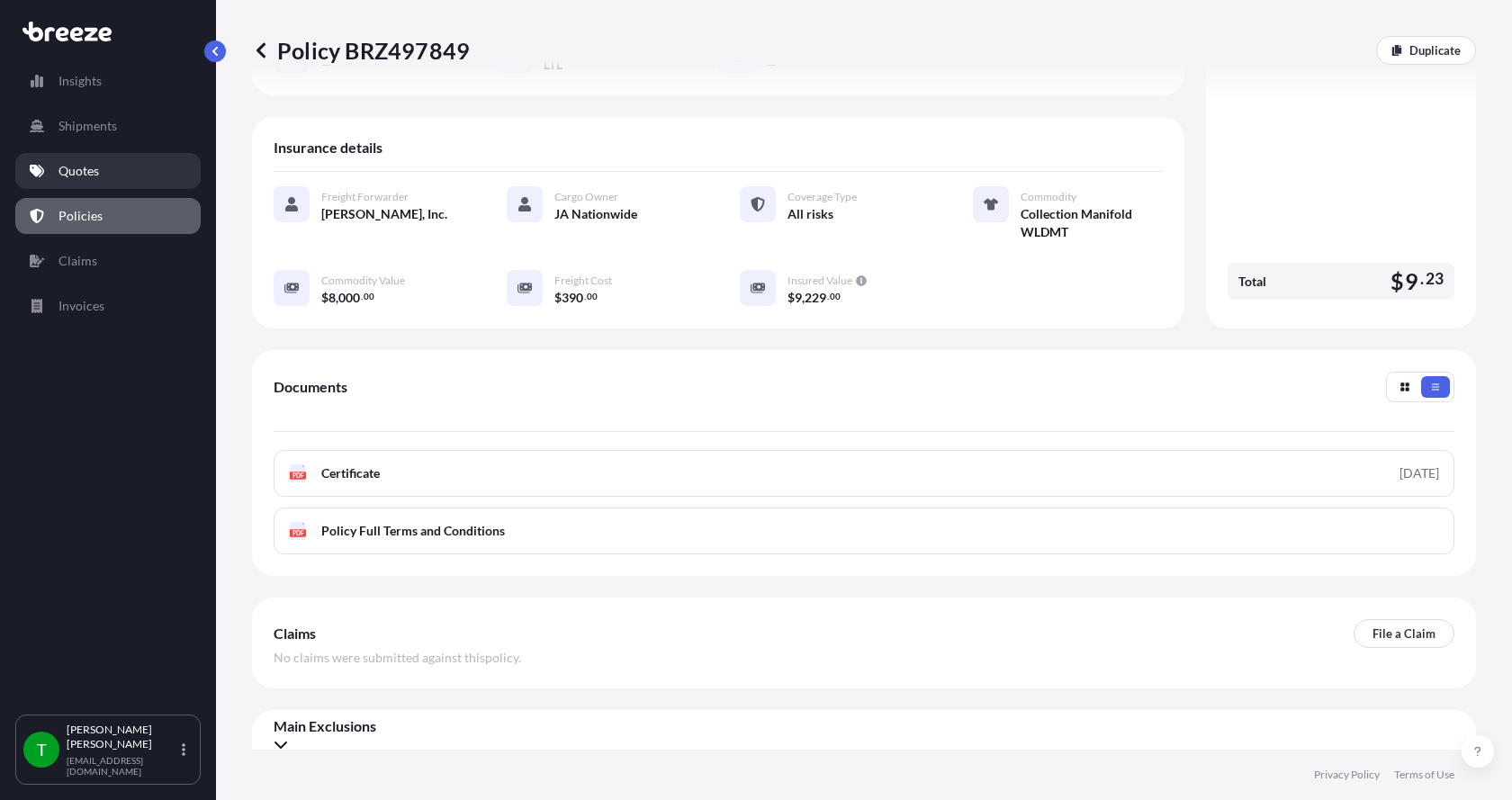
click at [82, 174] on p "Quotes" at bounding box center [79, 170] width 41 height 18
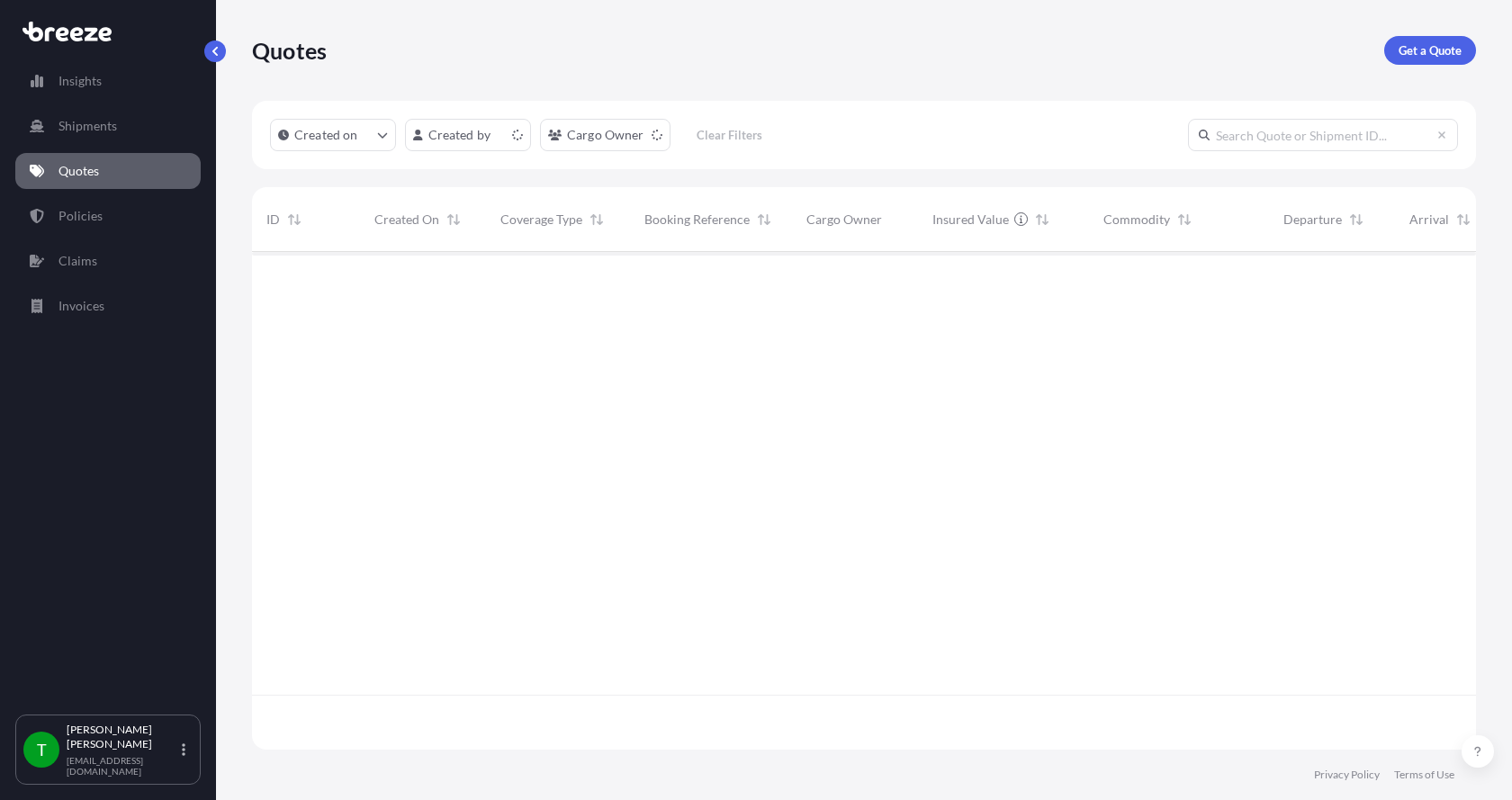
scroll to position [494, 1210]
click at [1420, 45] on p "Get a Quote" at bounding box center [1430, 50] width 63 height 18
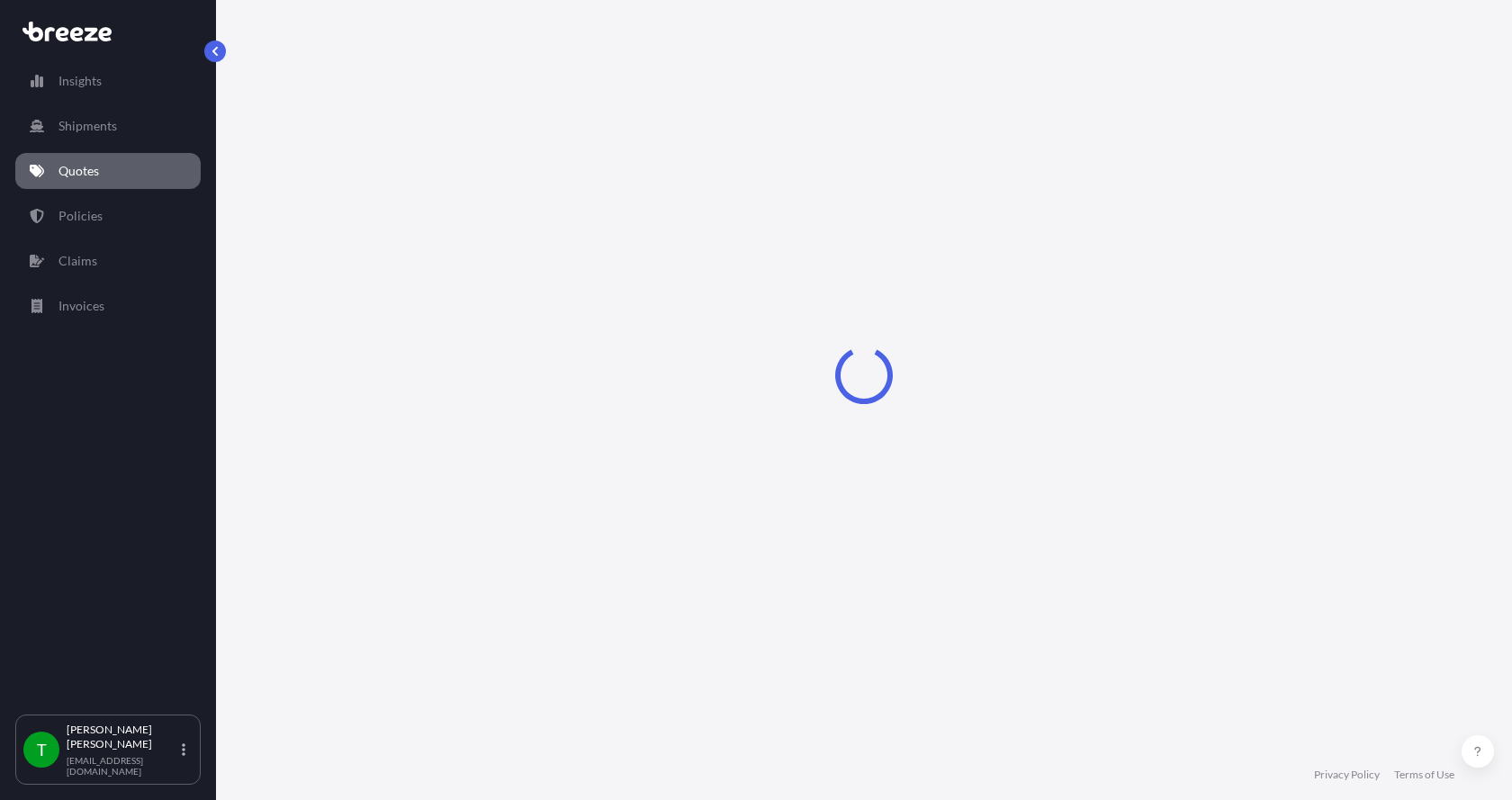
select select "Sea"
select select "1"
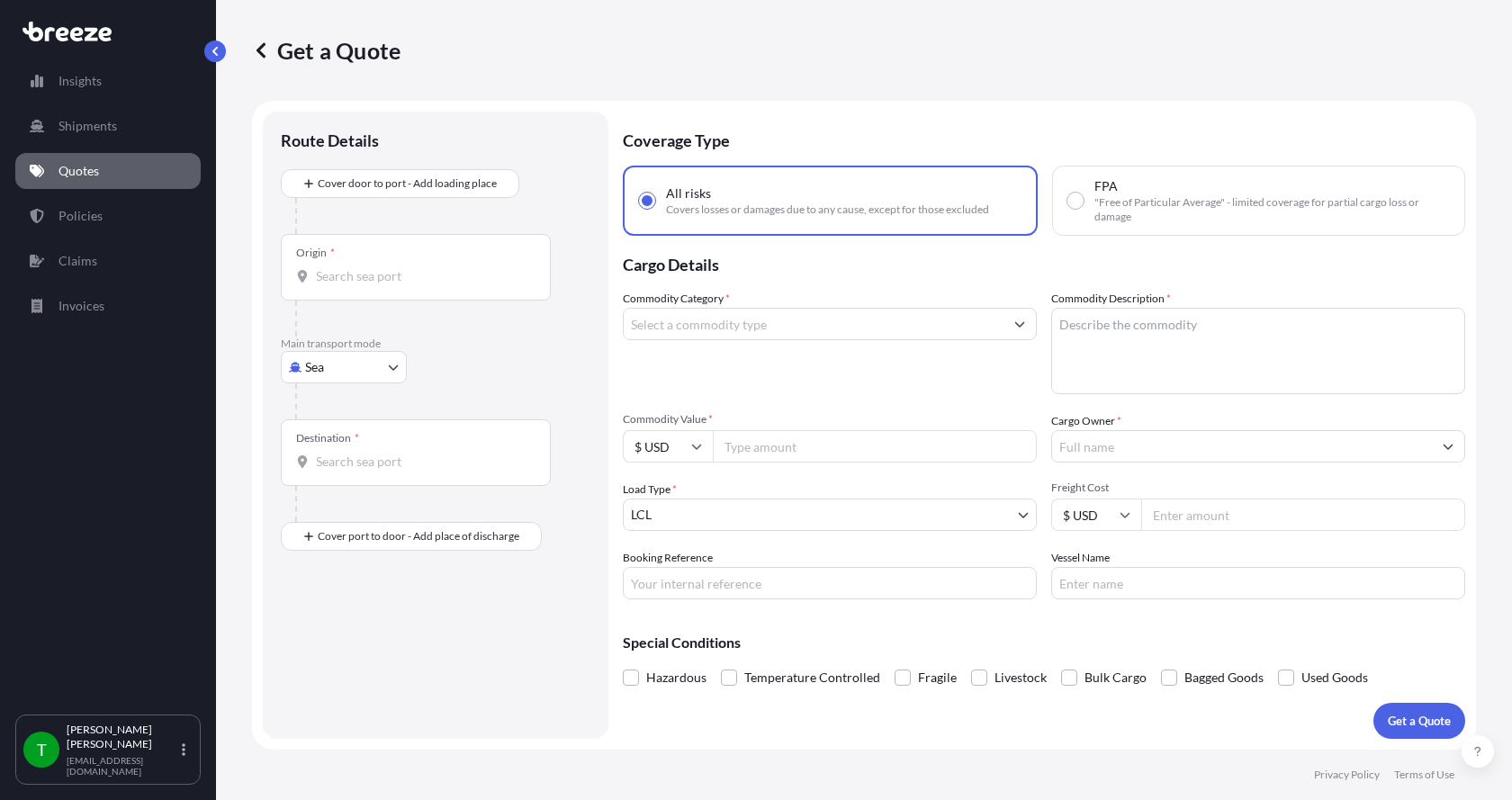
click at [325, 363] on body "Insights Shipments Quotes Policies Claims Invoices T [PERSON_NAME] [EMAIL_ADDRE…" at bounding box center [756, 400] width 1512 height 800
click at [337, 470] on span "Road" at bounding box center [329, 478] width 28 height 18
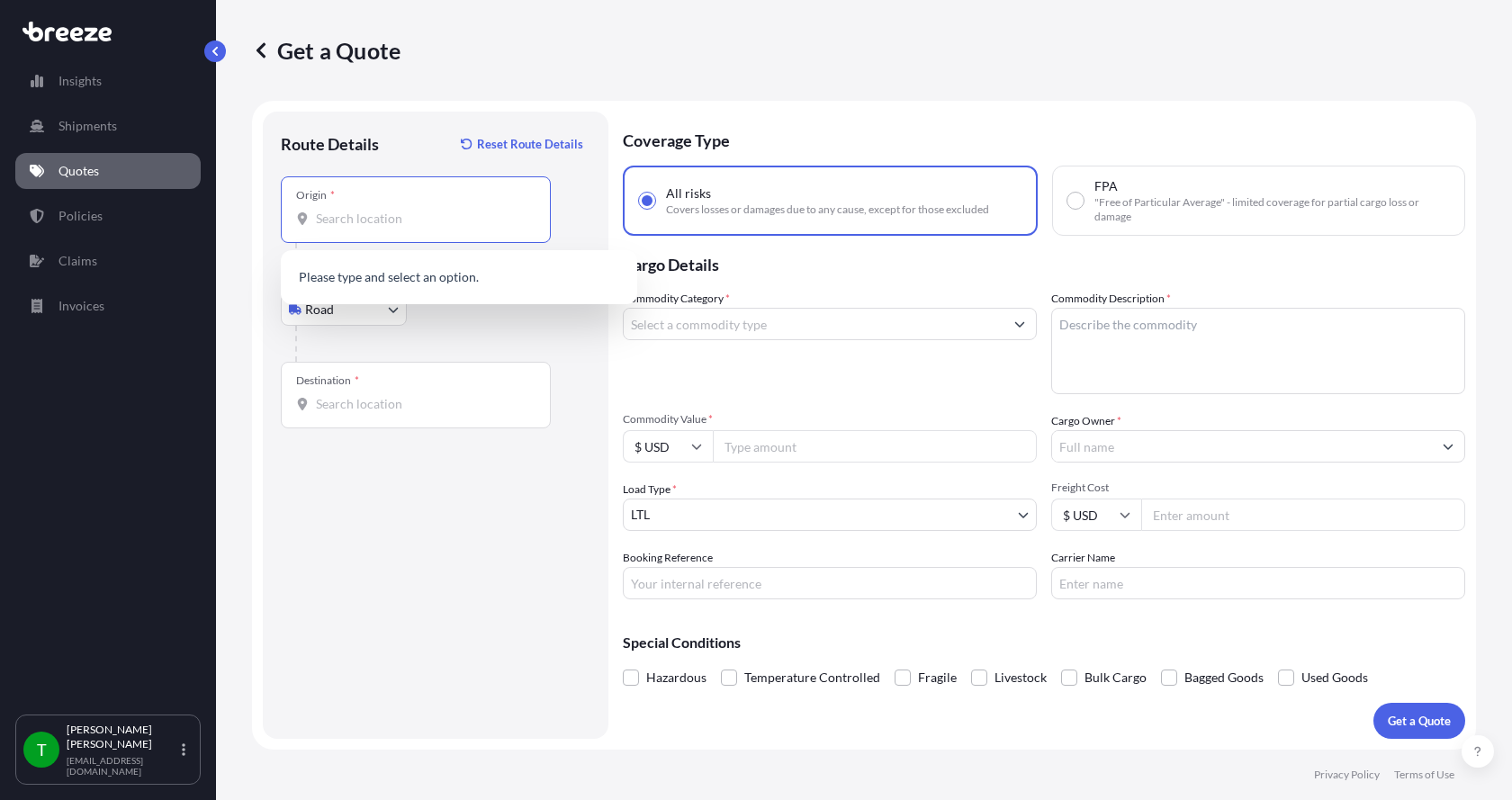
drag, startPoint x: 360, startPoint y: 218, endPoint x: 362, endPoint y: 192, distance: 26.1
click at [361, 199] on div "Origin *" at bounding box center [415, 209] width 270 height 66
click at [361, 210] on input "Origin *" at bounding box center [422, 219] width 212 height 18
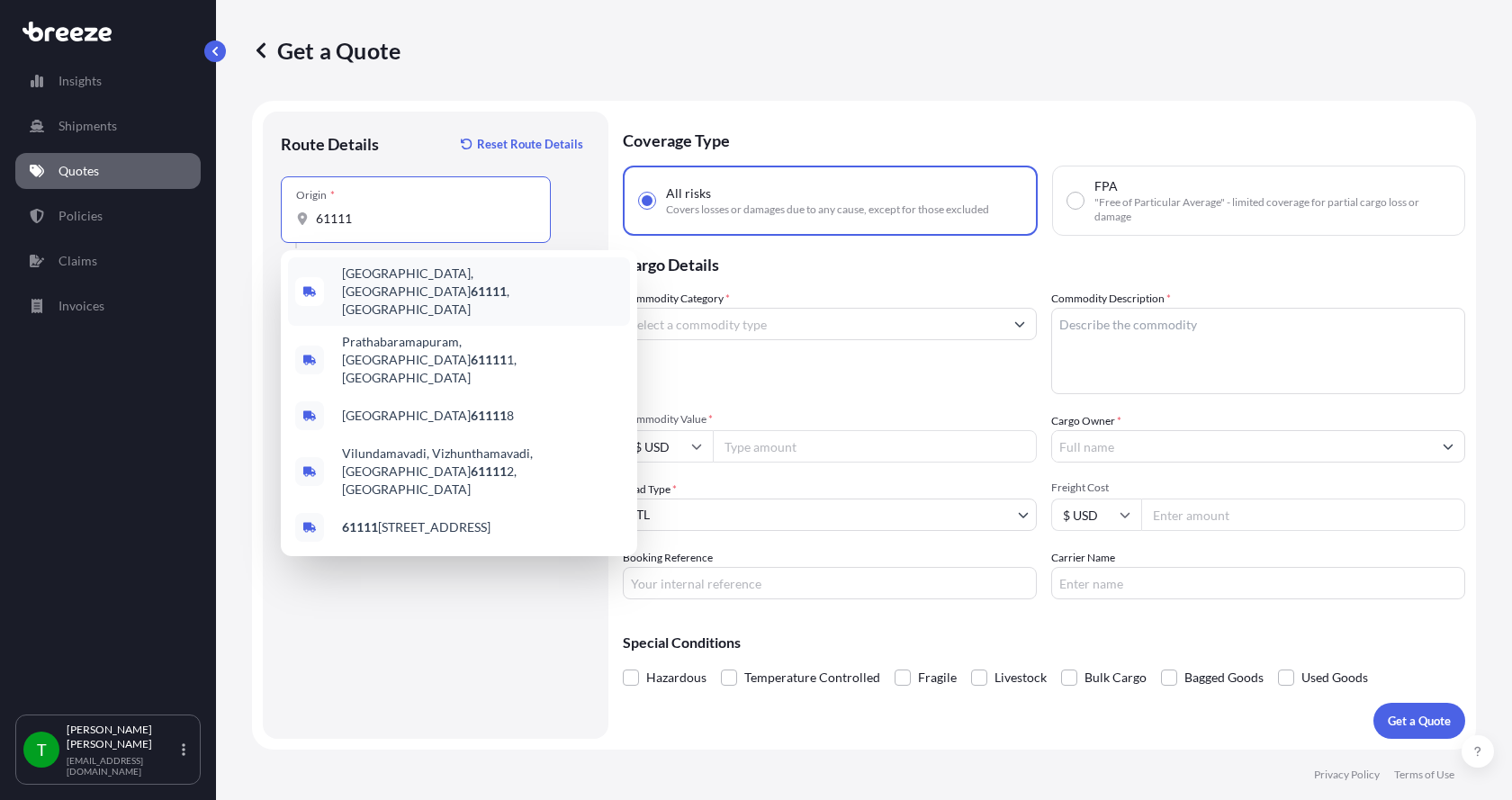
click at [383, 278] on span "[GEOGRAPHIC_DATA] , [GEOGRAPHIC_DATA]" at bounding box center [482, 292] width 281 height 54
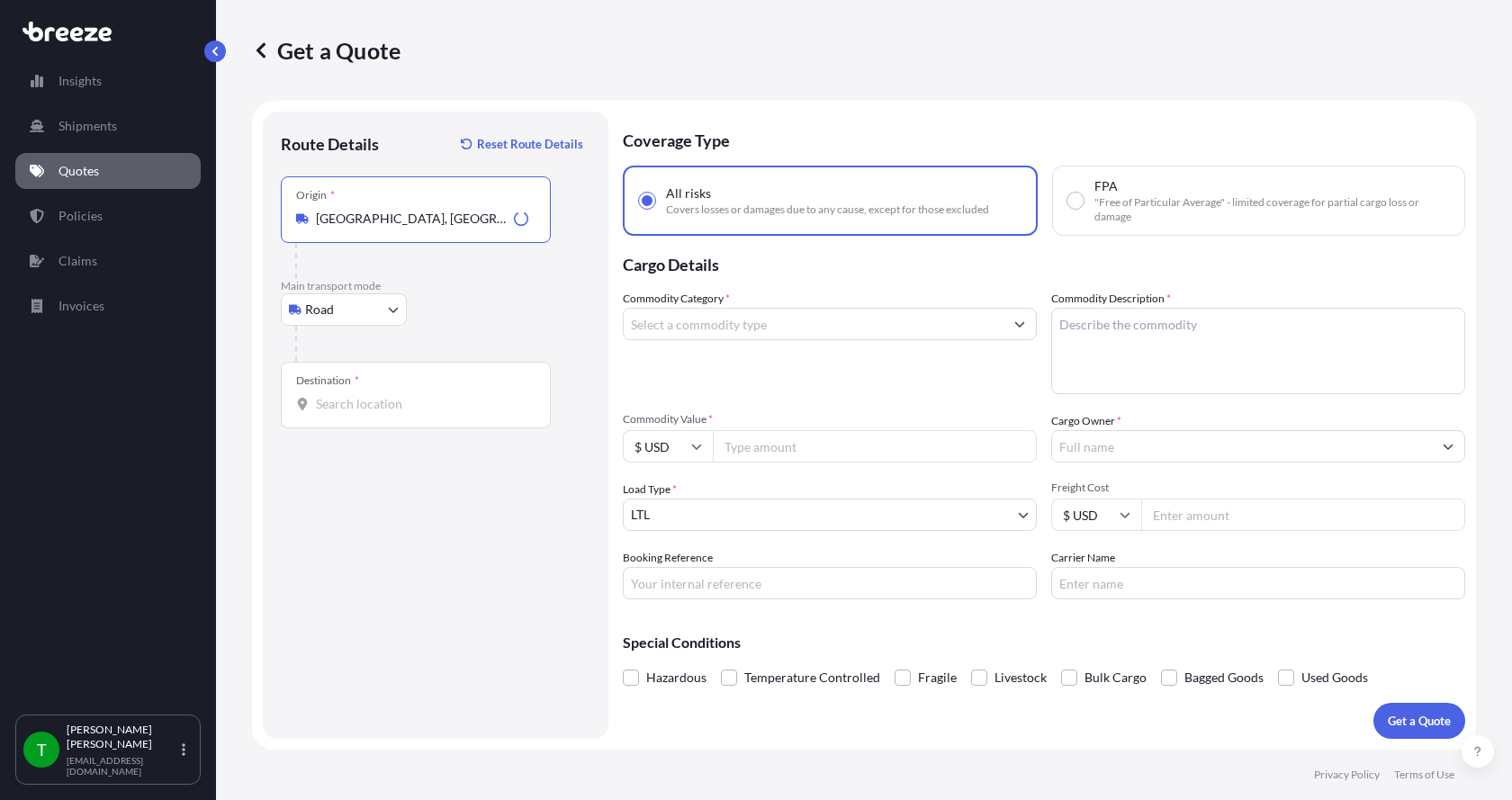
type input "[GEOGRAPHIC_DATA], [GEOGRAPHIC_DATA]"
click at [340, 414] on div "Destination *" at bounding box center [415, 395] width 270 height 66
click at [340, 414] on input "Destination *" at bounding box center [422, 403] width 212 height 18
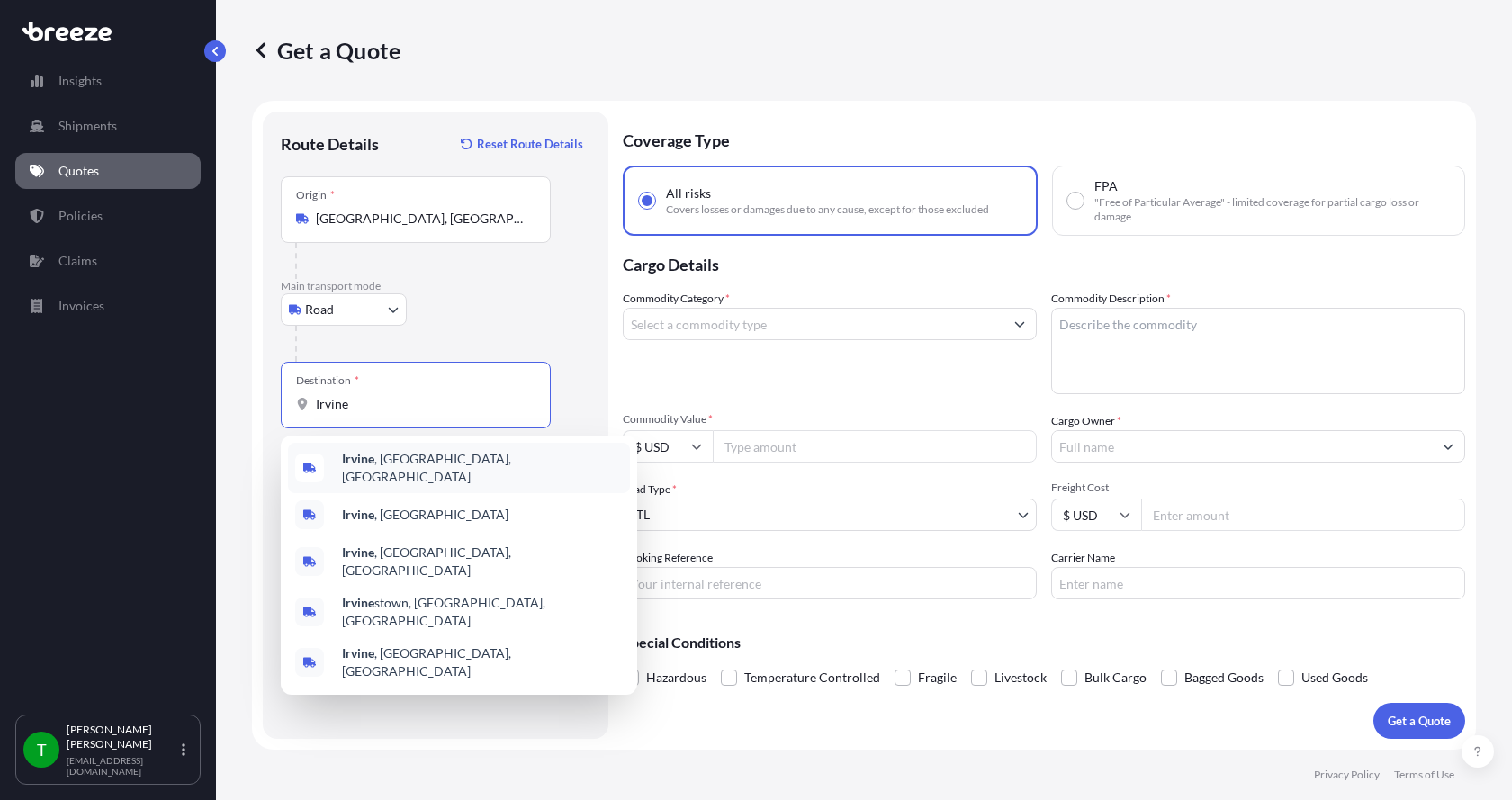
click at [352, 467] on b "Irvine" at bounding box center [358, 458] width 32 height 15
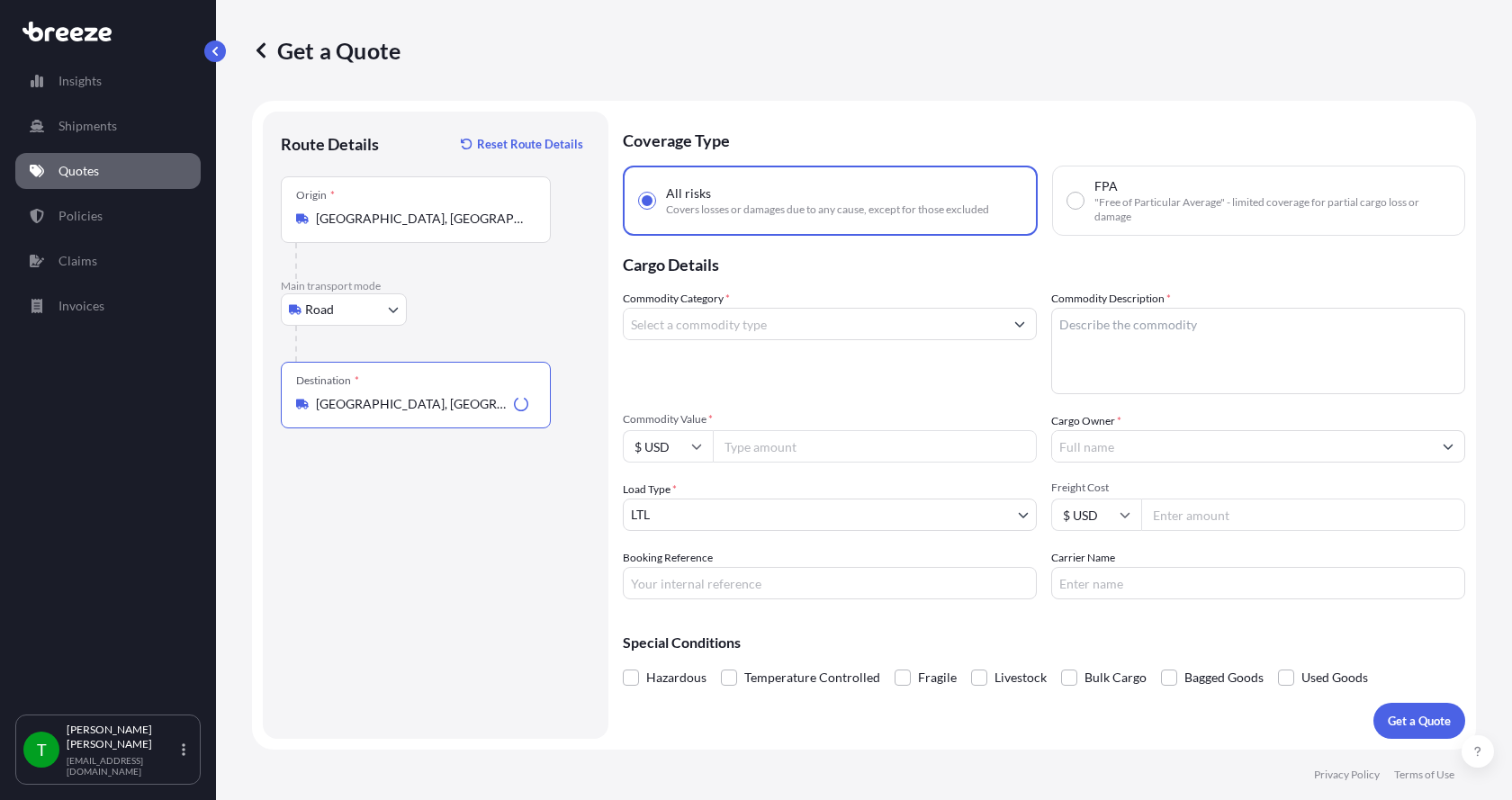
type input "[GEOGRAPHIC_DATA], [GEOGRAPHIC_DATA], [GEOGRAPHIC_DATA]"
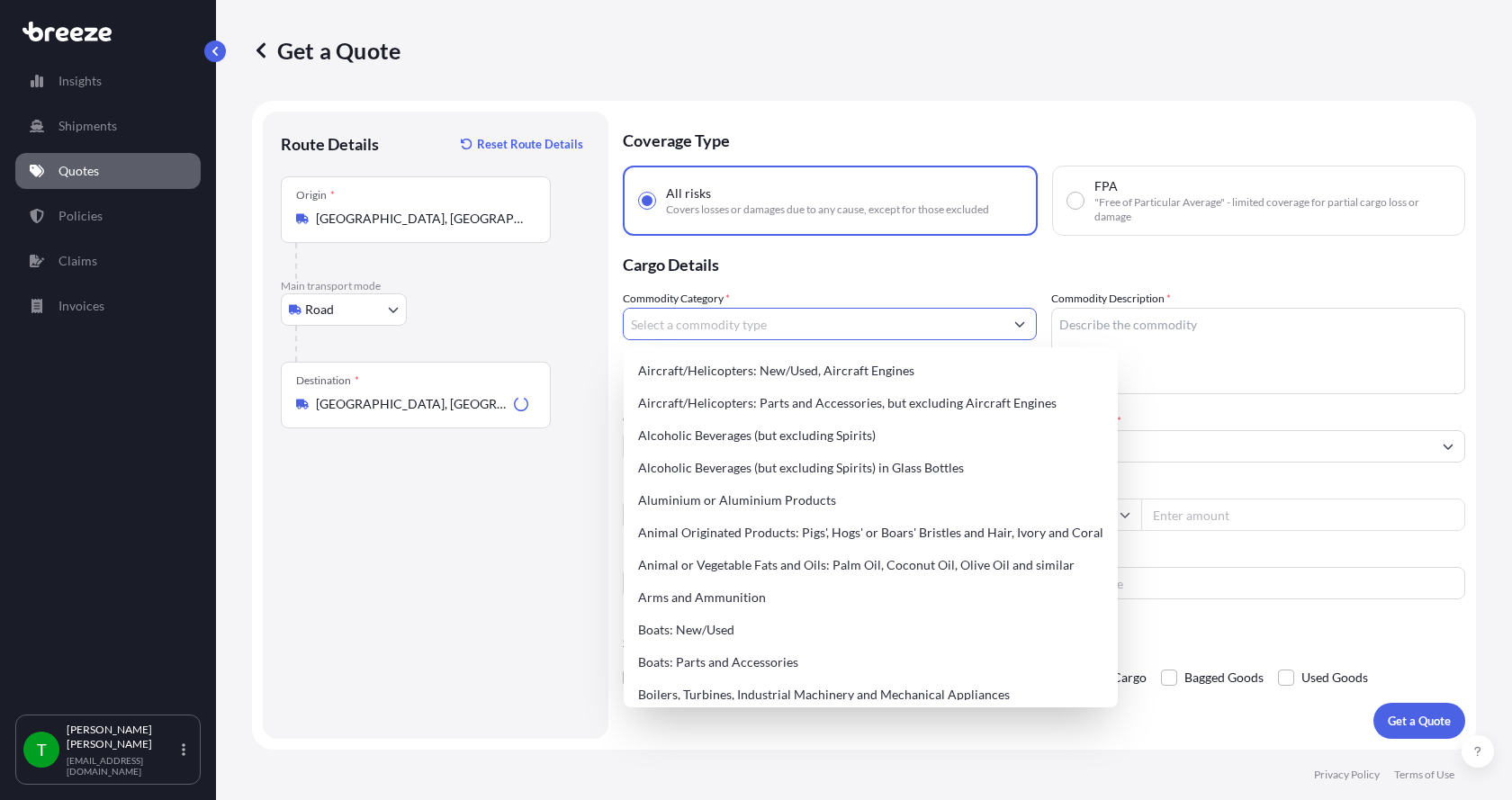
click at [699, 326] on input "Commodity Category *" at bounding box center [813, 324] width 379 height 32
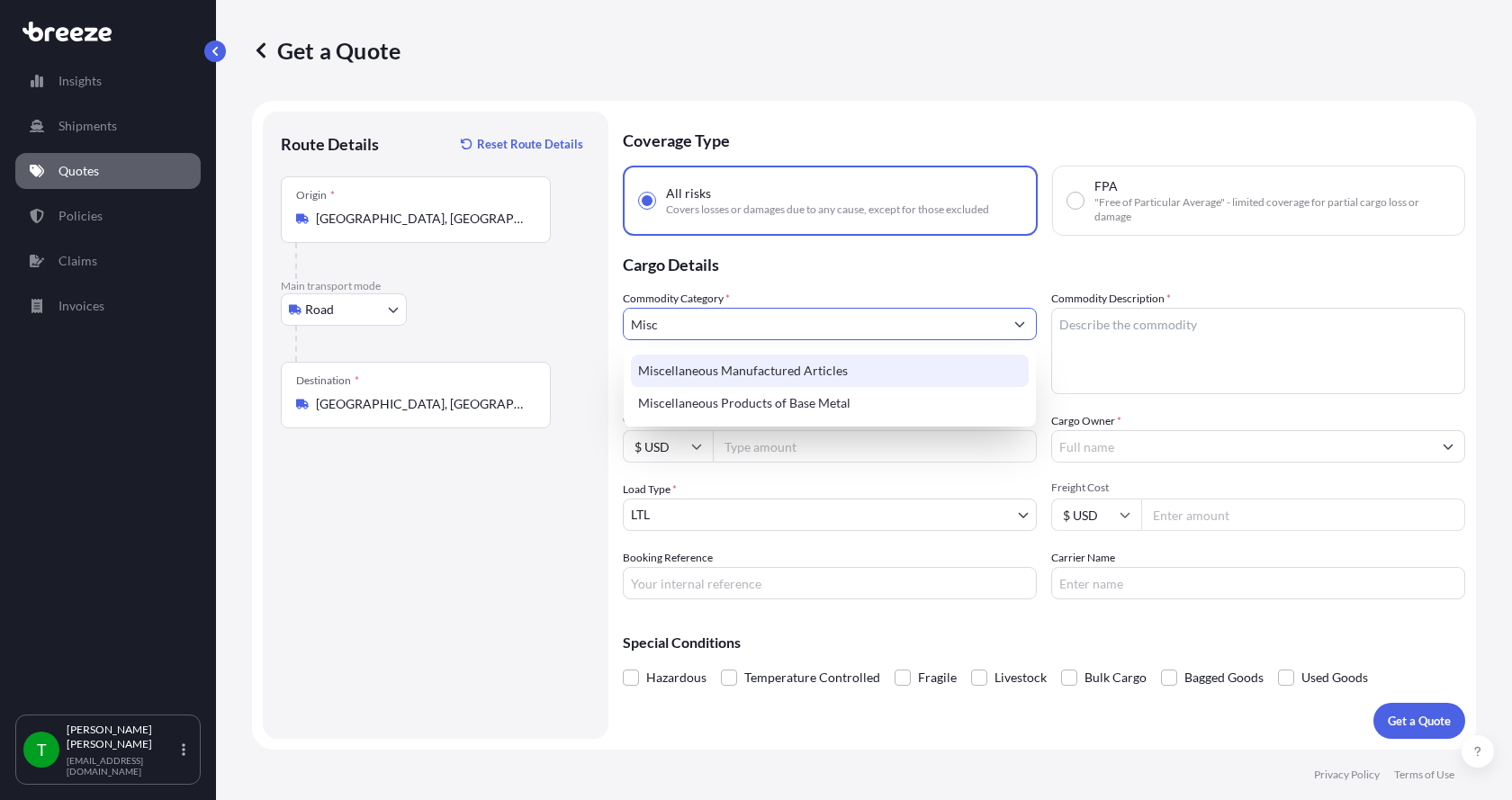
click at [727, 364] on div "Miscellaneous Manufactured Articles" at bounding box center [830, 371] width 397 height 32
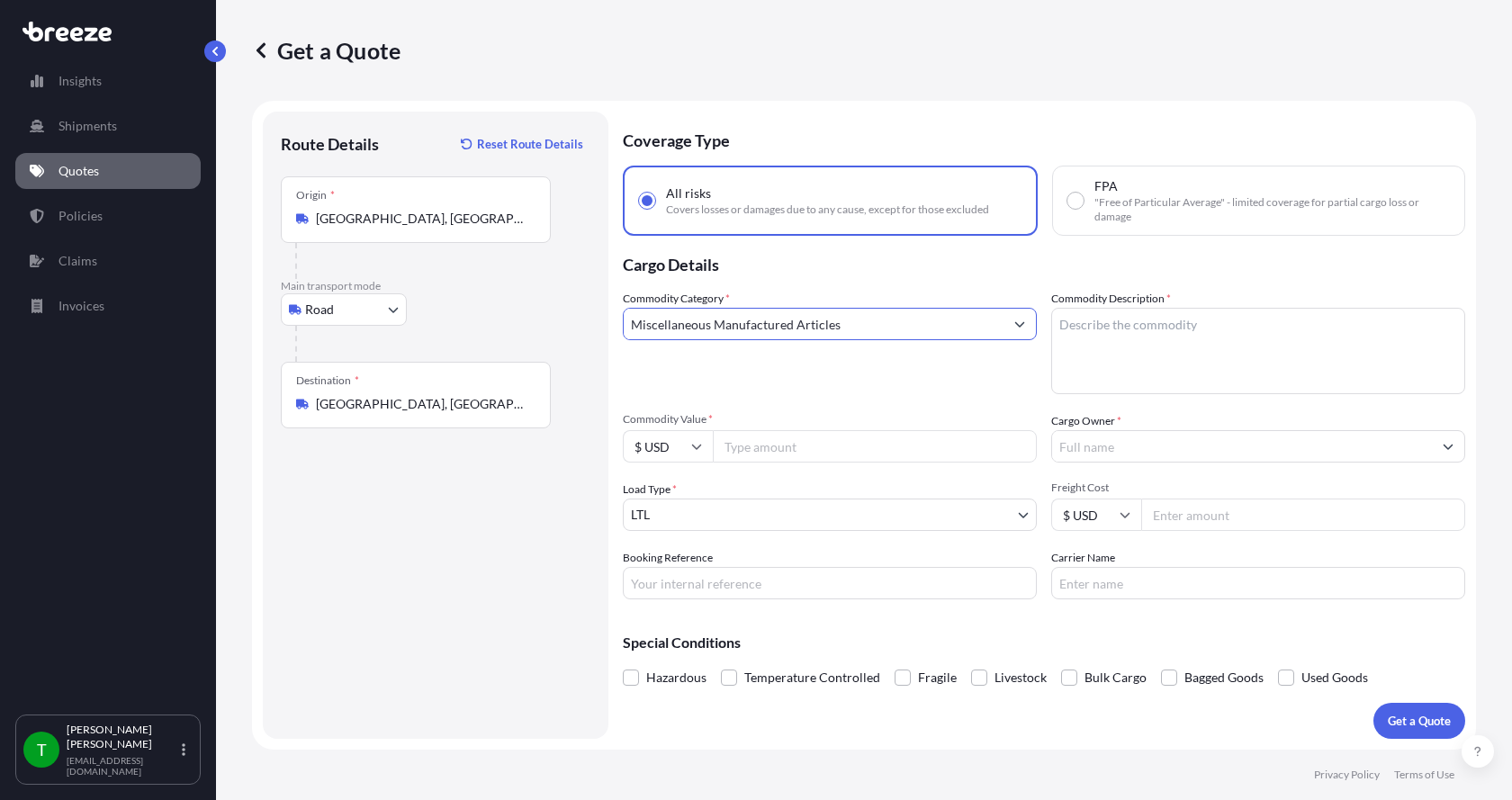
type input "Miscellaneous Manufactured Articles"
click at [1102, 326] on textarea "Commodity Description *" at bounding box center [1257, 350] width 413 height 86
click at [1104, 312] on textarea "Commodity Description *" at bounding box center [1257, 350] width 413 height 86
type textarea "Parts Motor AER 20HP"
click at [855, 450] on input "Commodity Value *" at bounding box center [874, 447] width 324 height 32
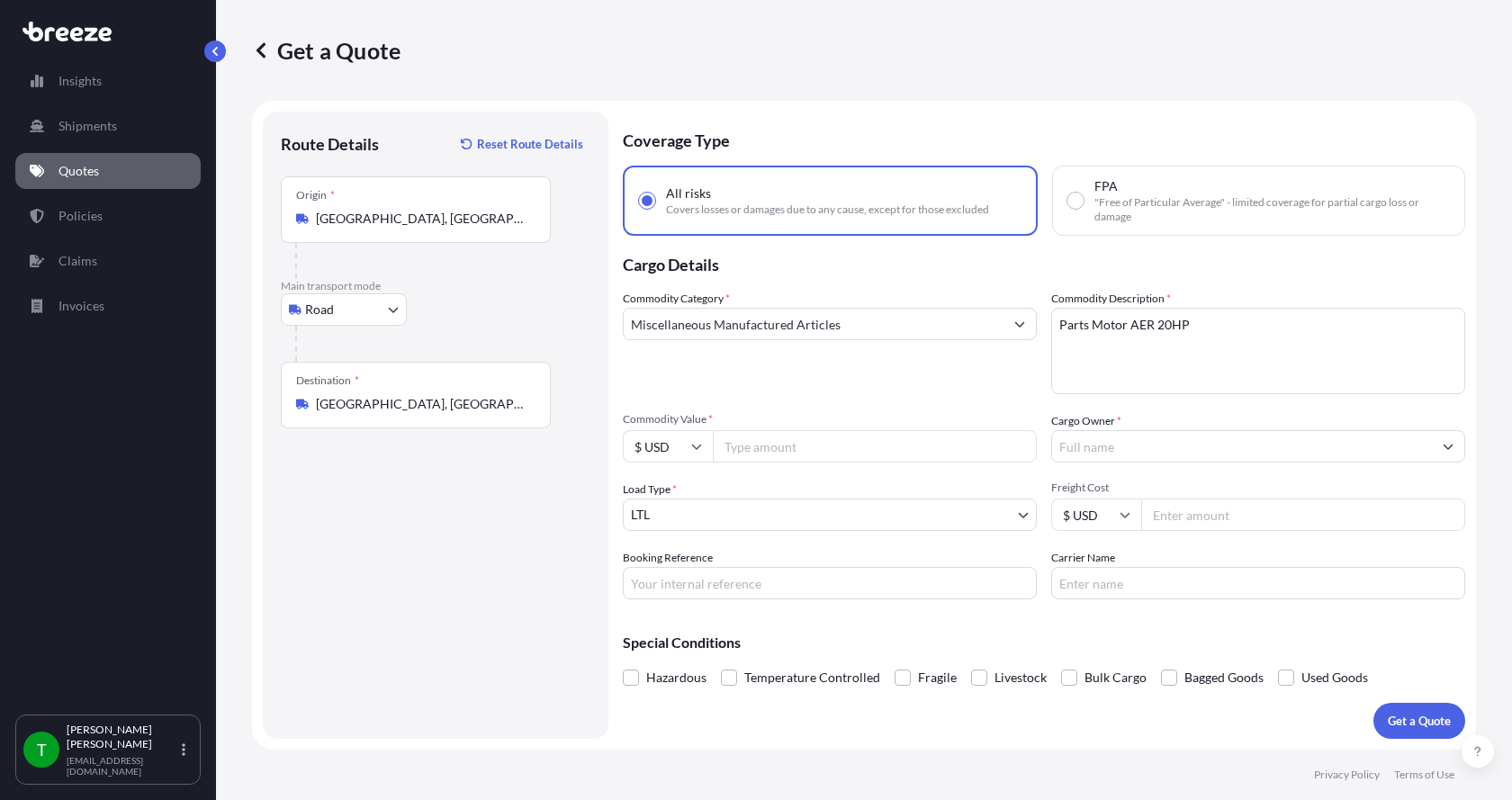
click at [760, 443] on input "Commodity Value *" at bounding box center [874, 447] width 324 height 32
type input "13000.00"
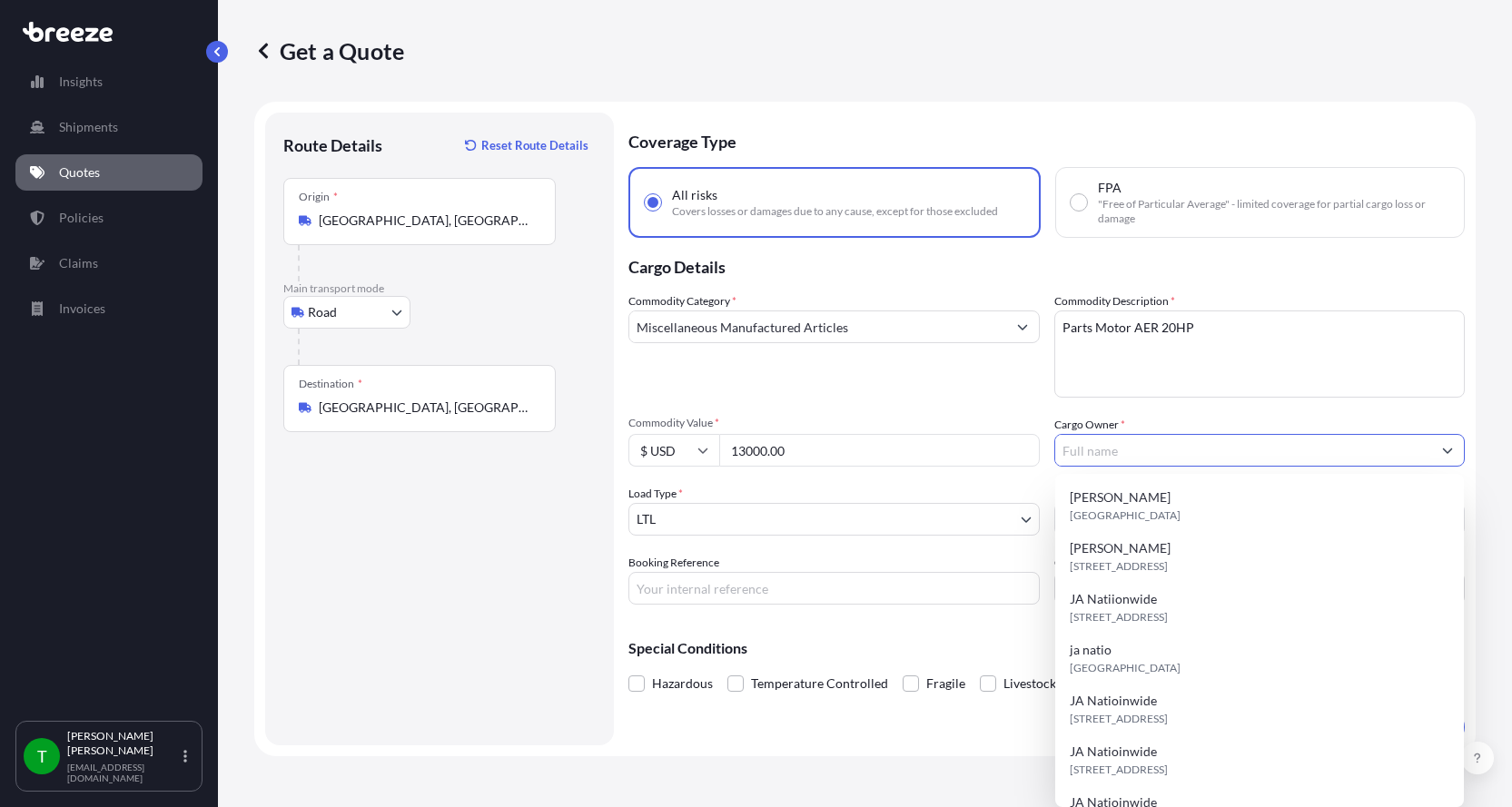
click at [1134, 447] on input "Cargo Owner *" at bounding box center [1244, 451] width 377 height 32
type input "JA Nationwide"
click at [689, 591] on input "Booking Reference" at bounding box center [834, 588] width 412 height 32
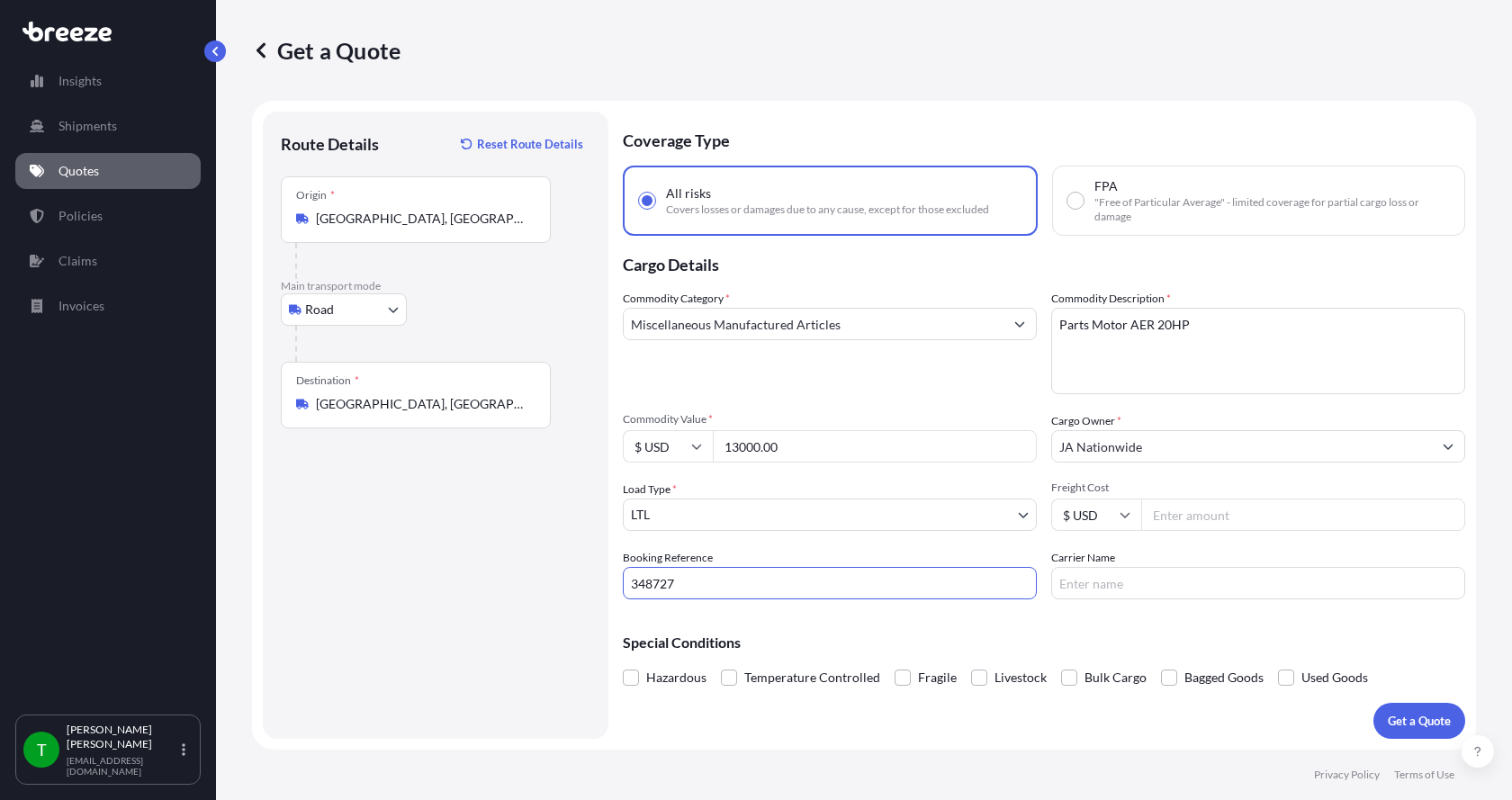
type input "348727"
click at [1208, 520] on input "Freight Cost" at bounding box center [1303, 515] width 324 height 32
type input "600.00"
click at [1129, 582] on input "Carrier Name" at bounding box center [1257, 583] width 413 height 32
type input "Roadrunner"
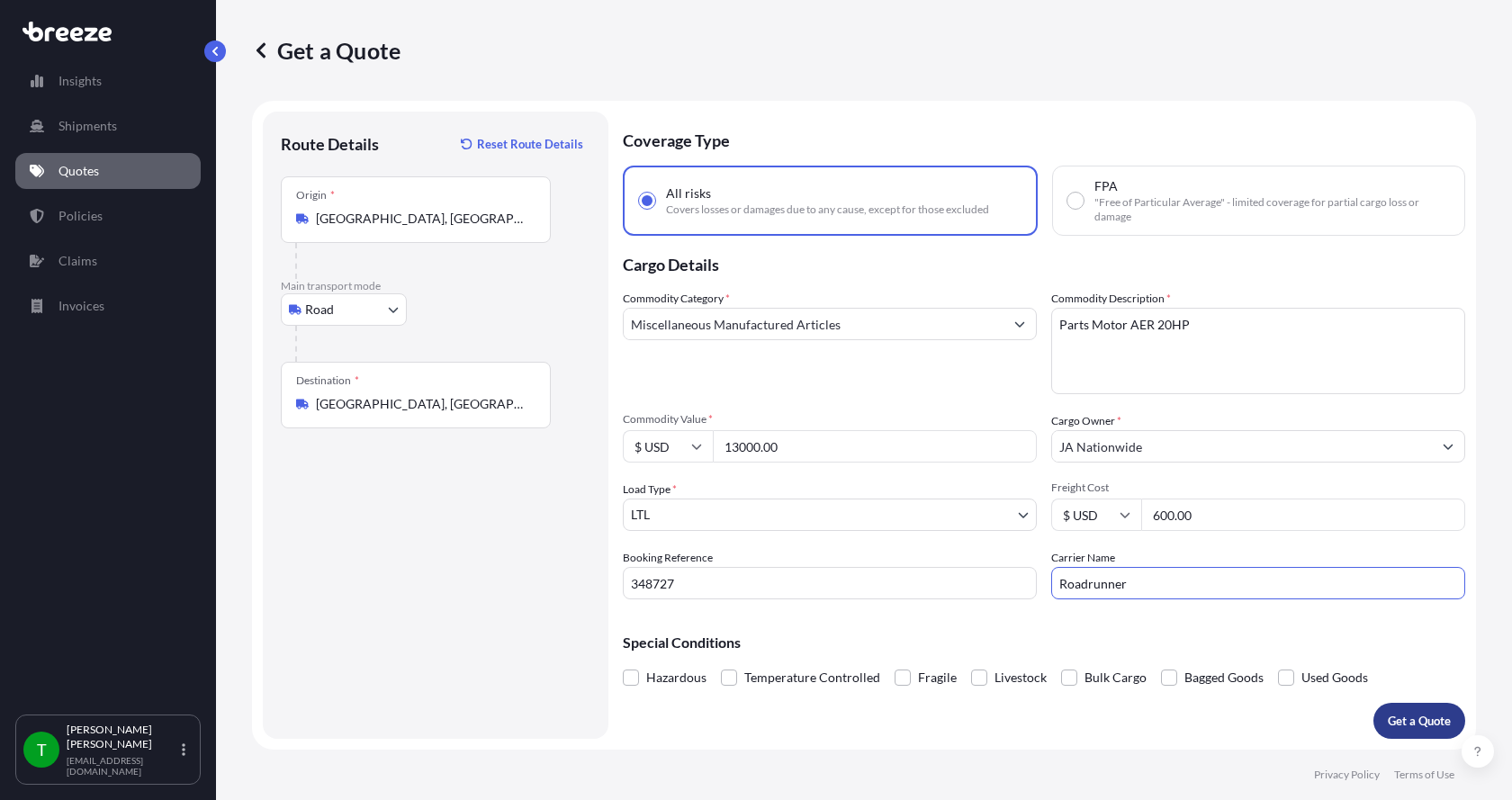
click at [1423, 726] on p "Get a Quote" at bounding box center [1418, 720] width 63 height 18
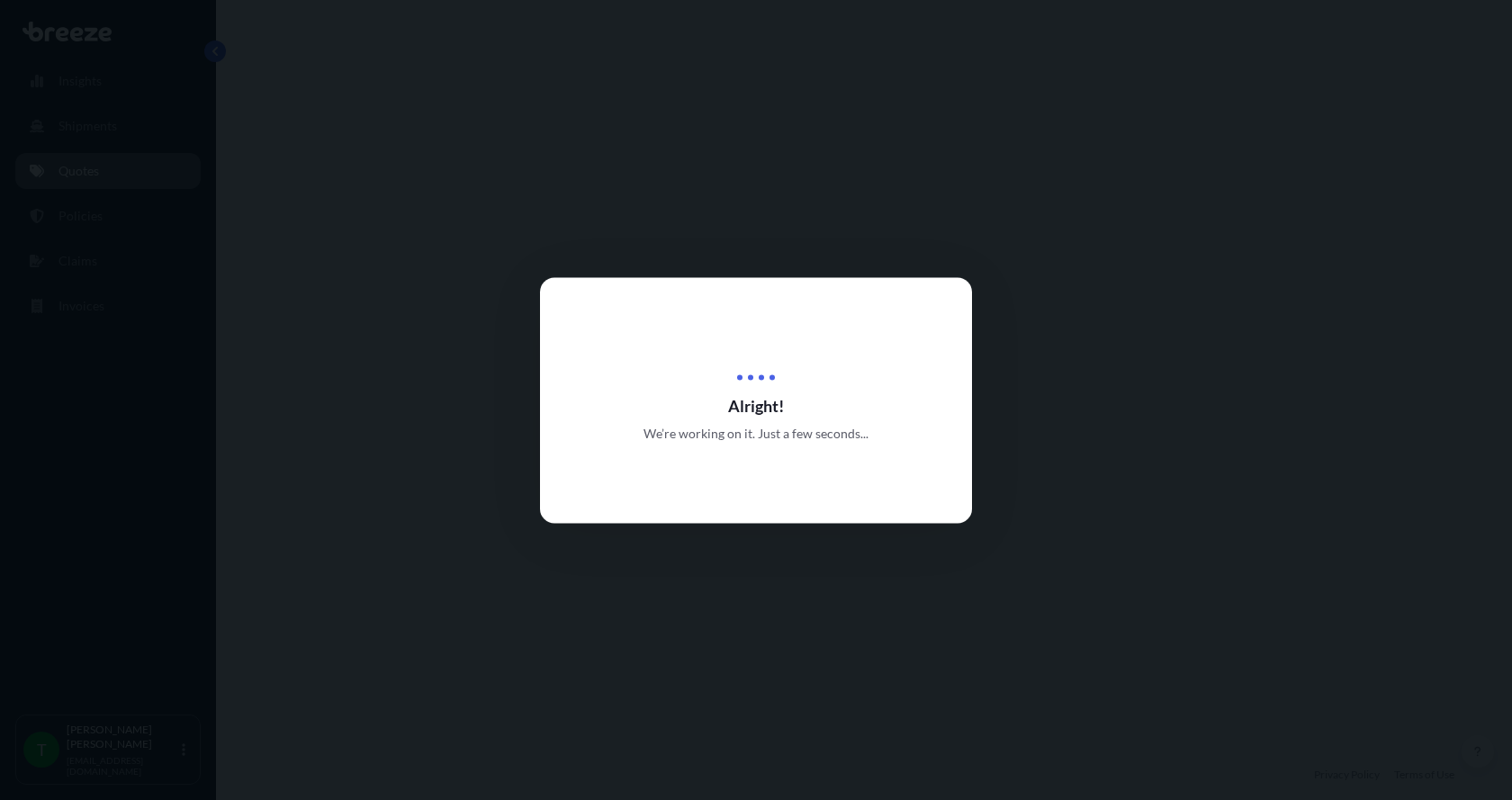
select select "Road"
select select "1"
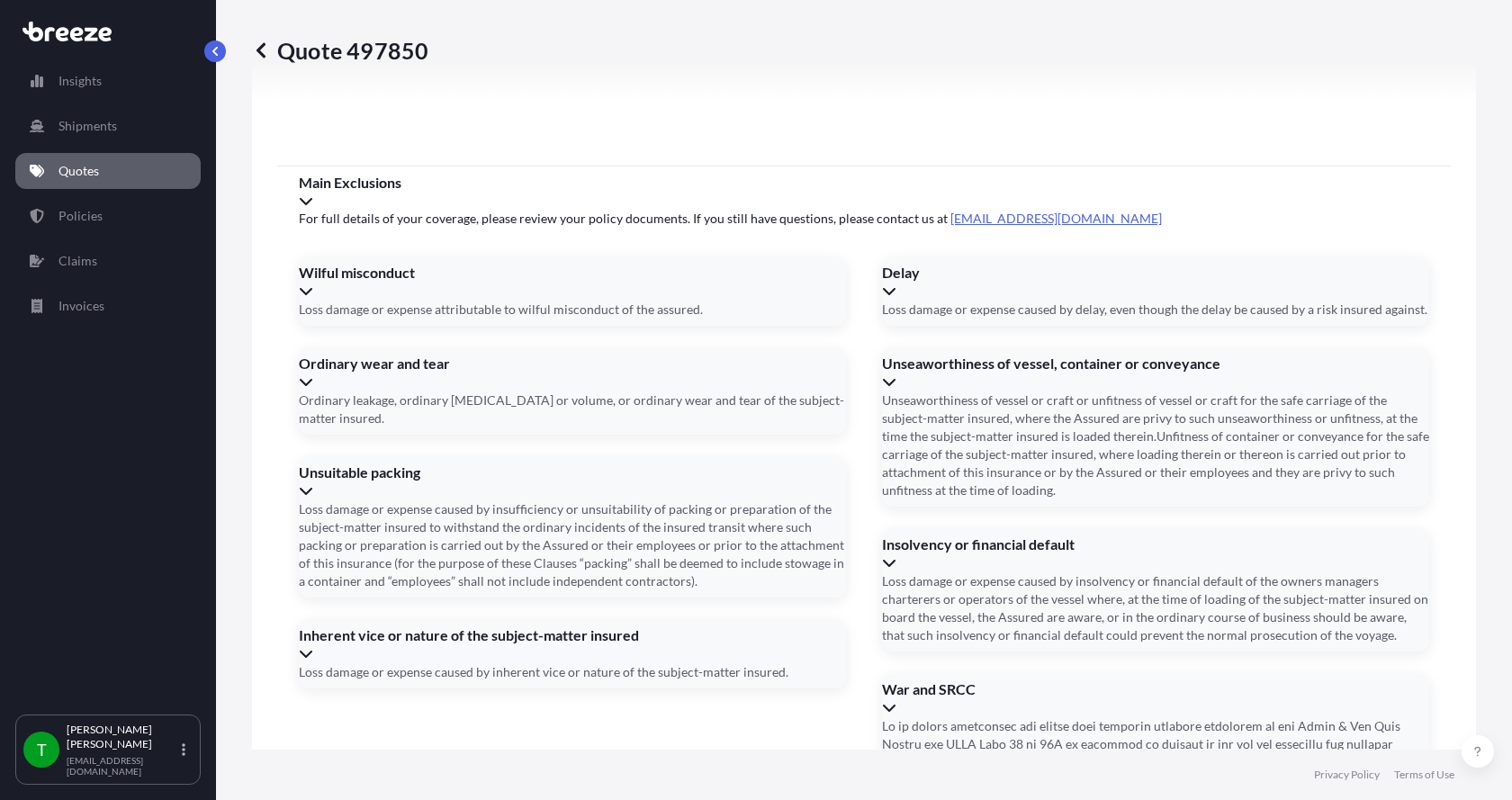
scroll to position [2369, 0]
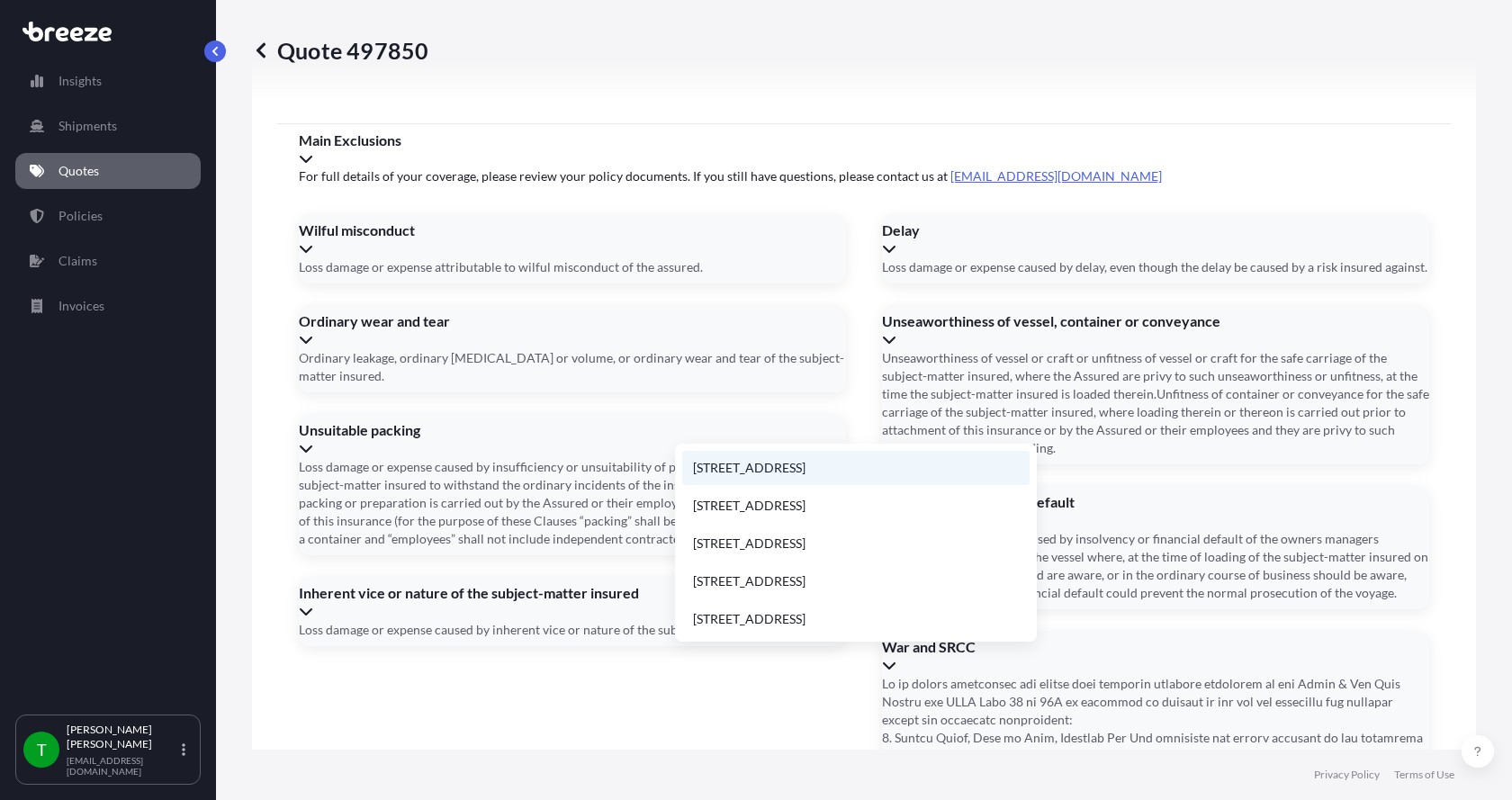
click at [750, 462] on li "[STREET_ADDRESS]" at bounding box center [855, 468] width 347 height 34
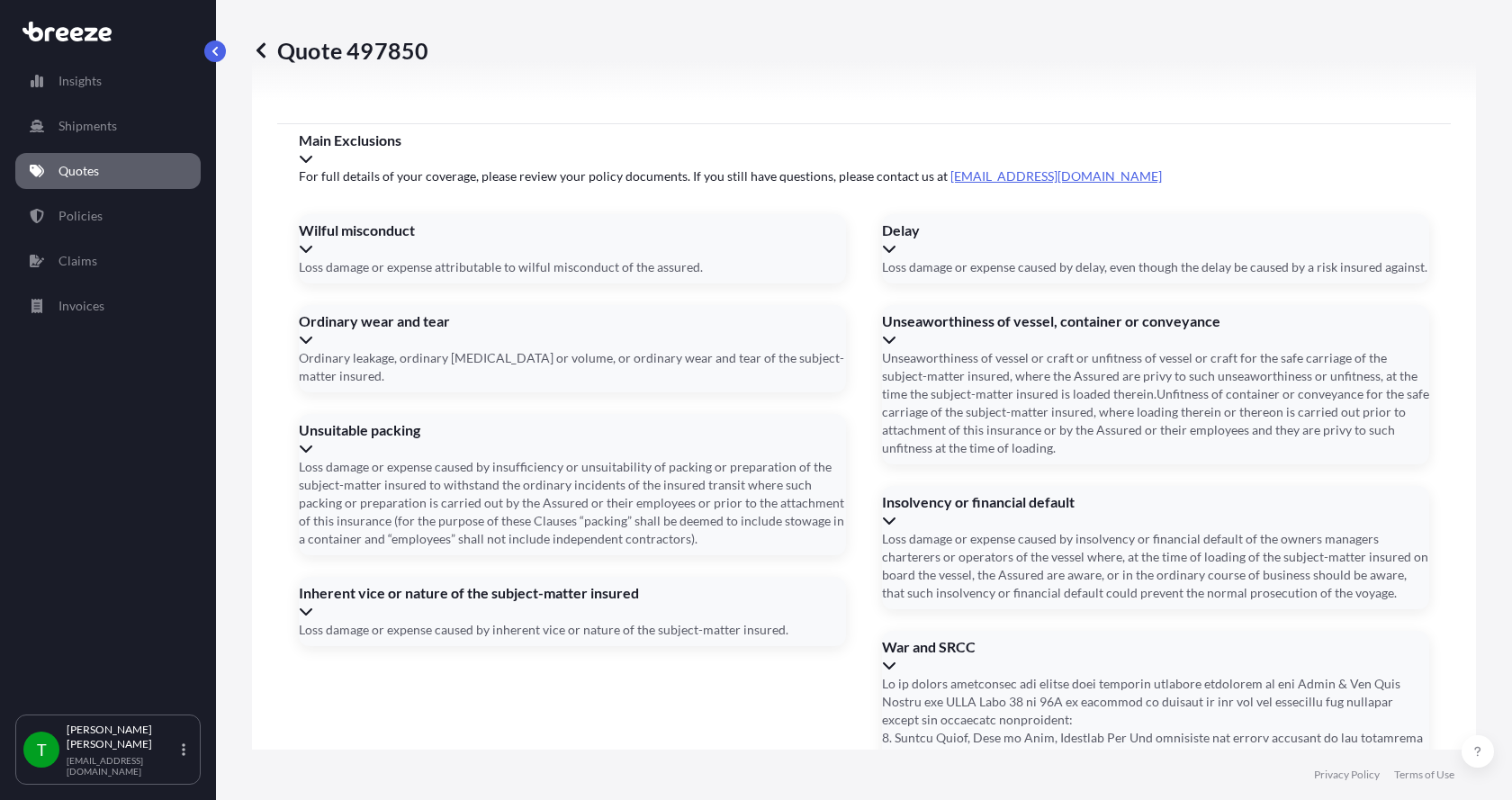
type input "[STREET_ADDRESS]"
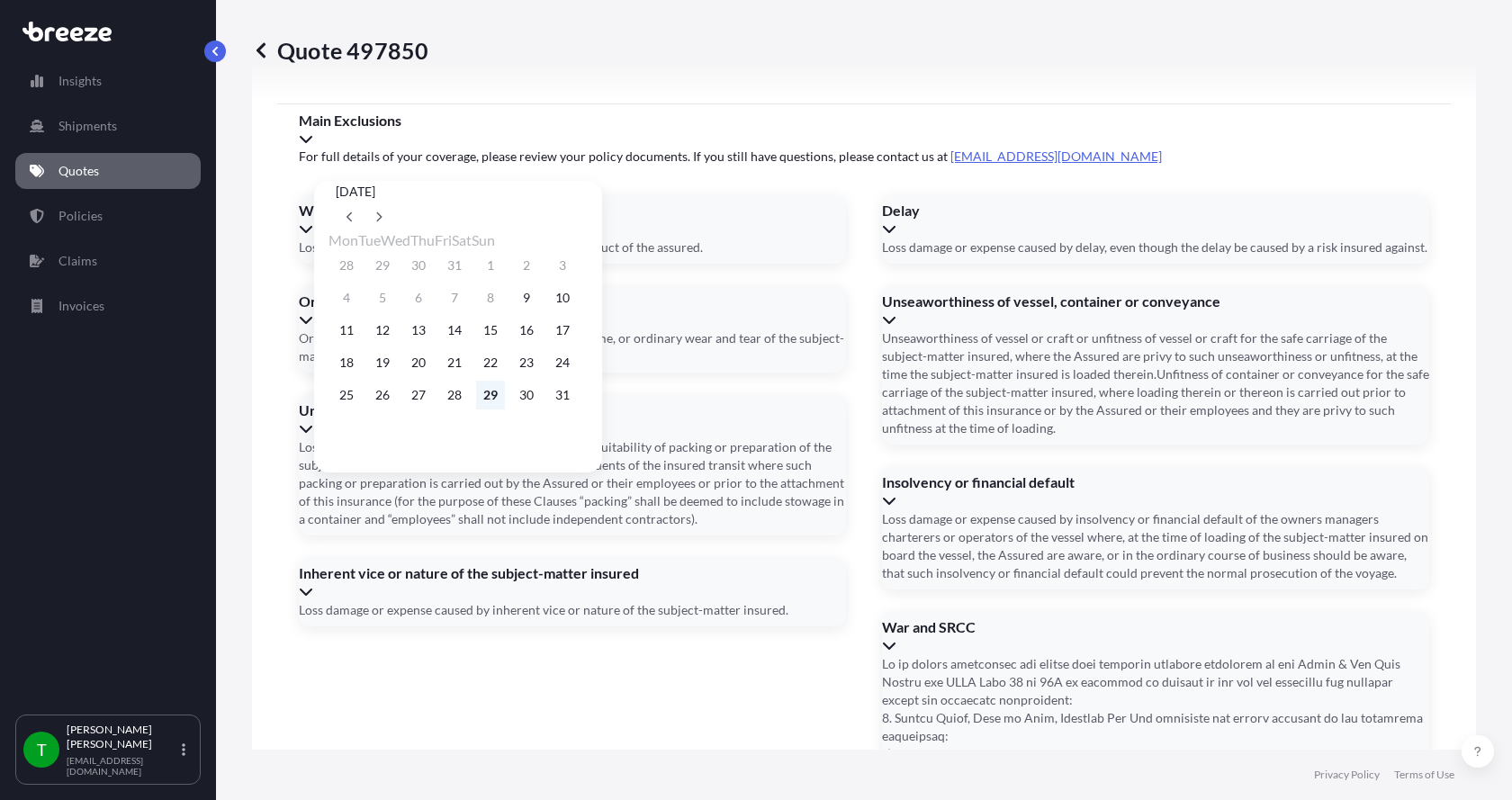
click at [505, 407] on button "29" at bounding box center [490, 395] width 28 height 28
type input "[DATE]"
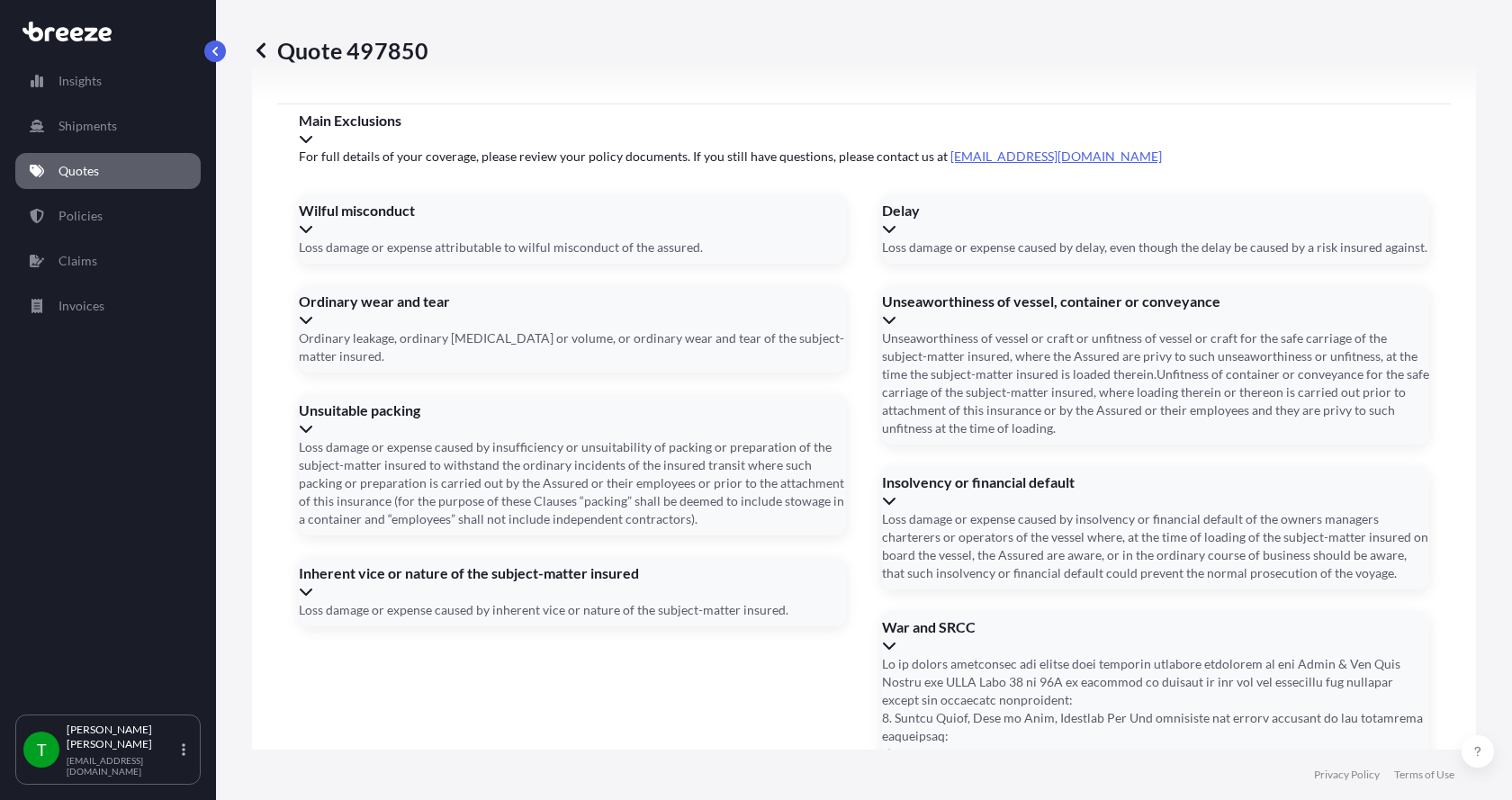
click at [493, 374] on button "29" at bounding box center [482, 365] width 22 height 16
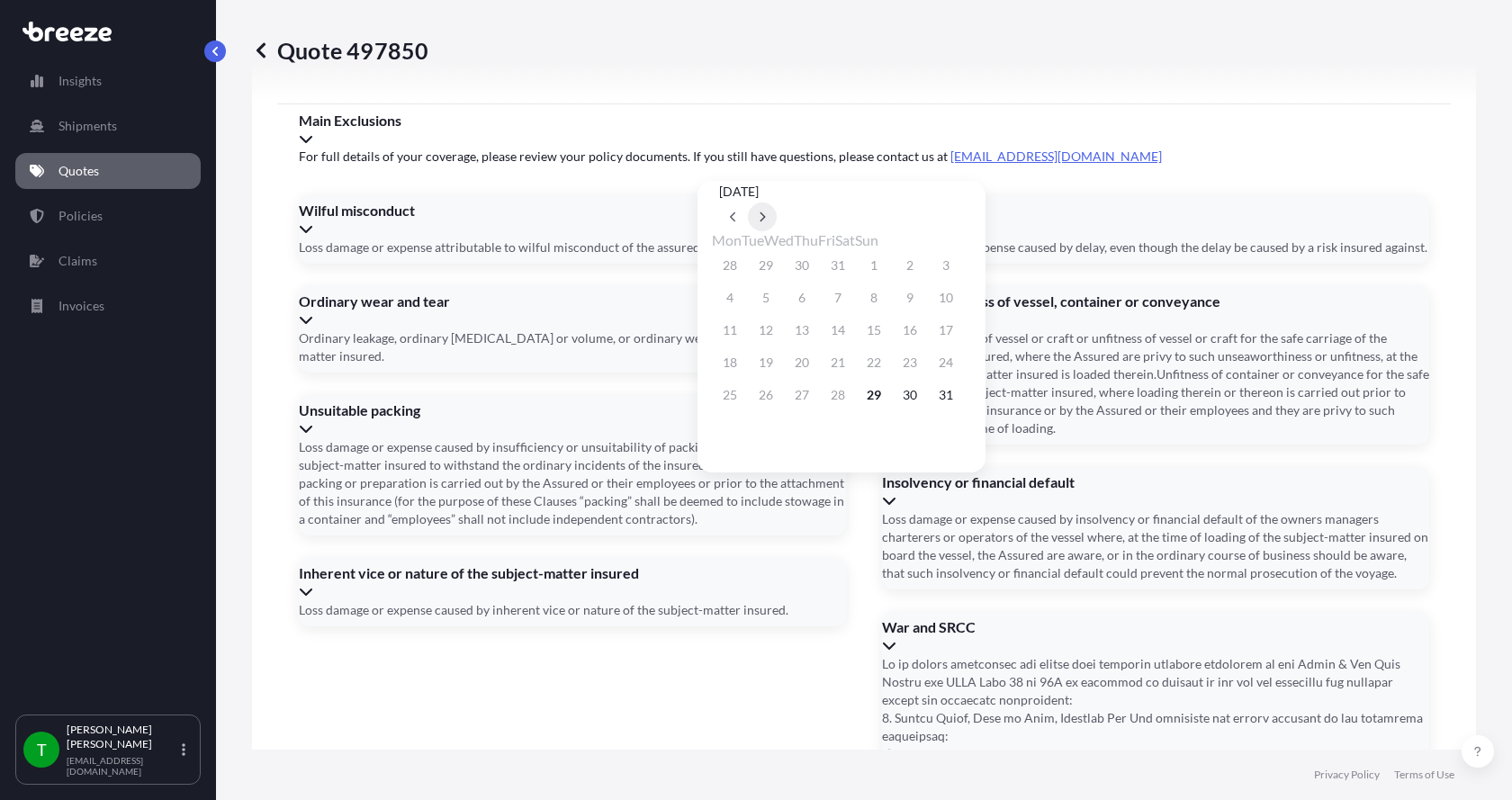
click at [777, 203] on button at bounding box center [762, 217] width 28 height 28
click at [888, 269] on button "5" at bounding box center [873, 265] width 28 height 28
type input "[DATE]"
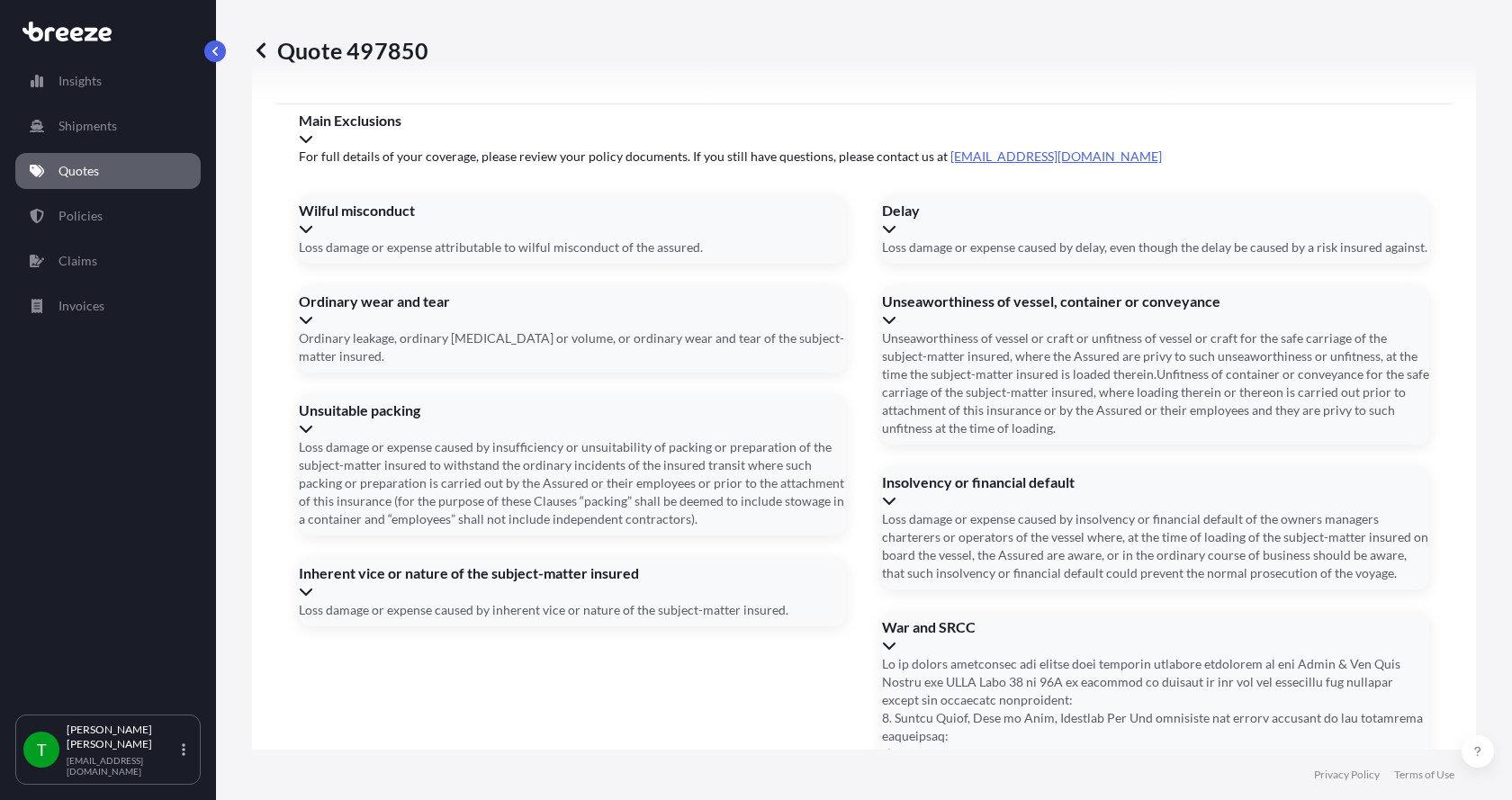
click at [876, 285] on button "5" at bounding box center [865, 293] width 22 height 16
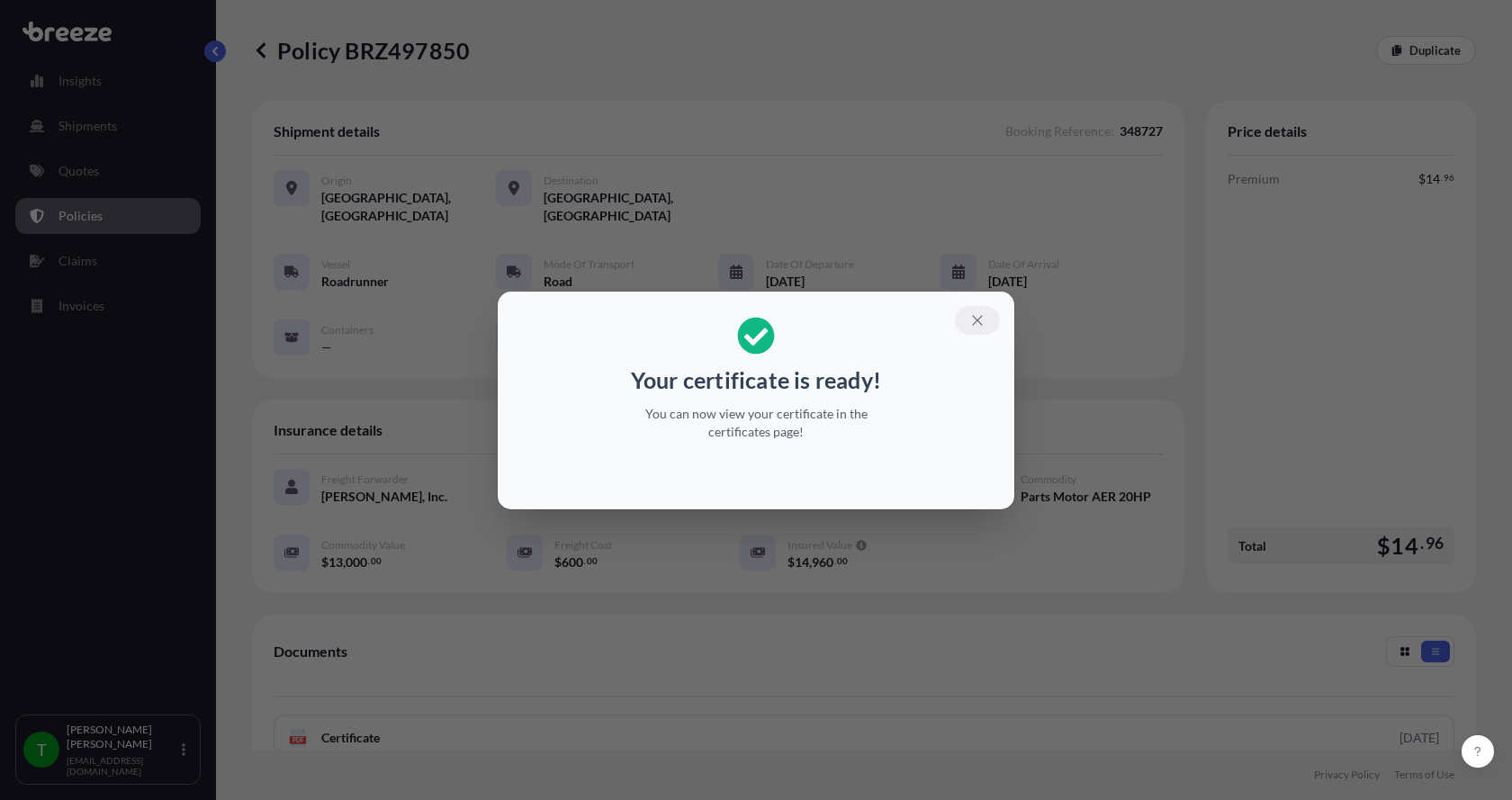
click at [981, 315] on icon "button" at bounding box center [976, 320] width 16 height 16
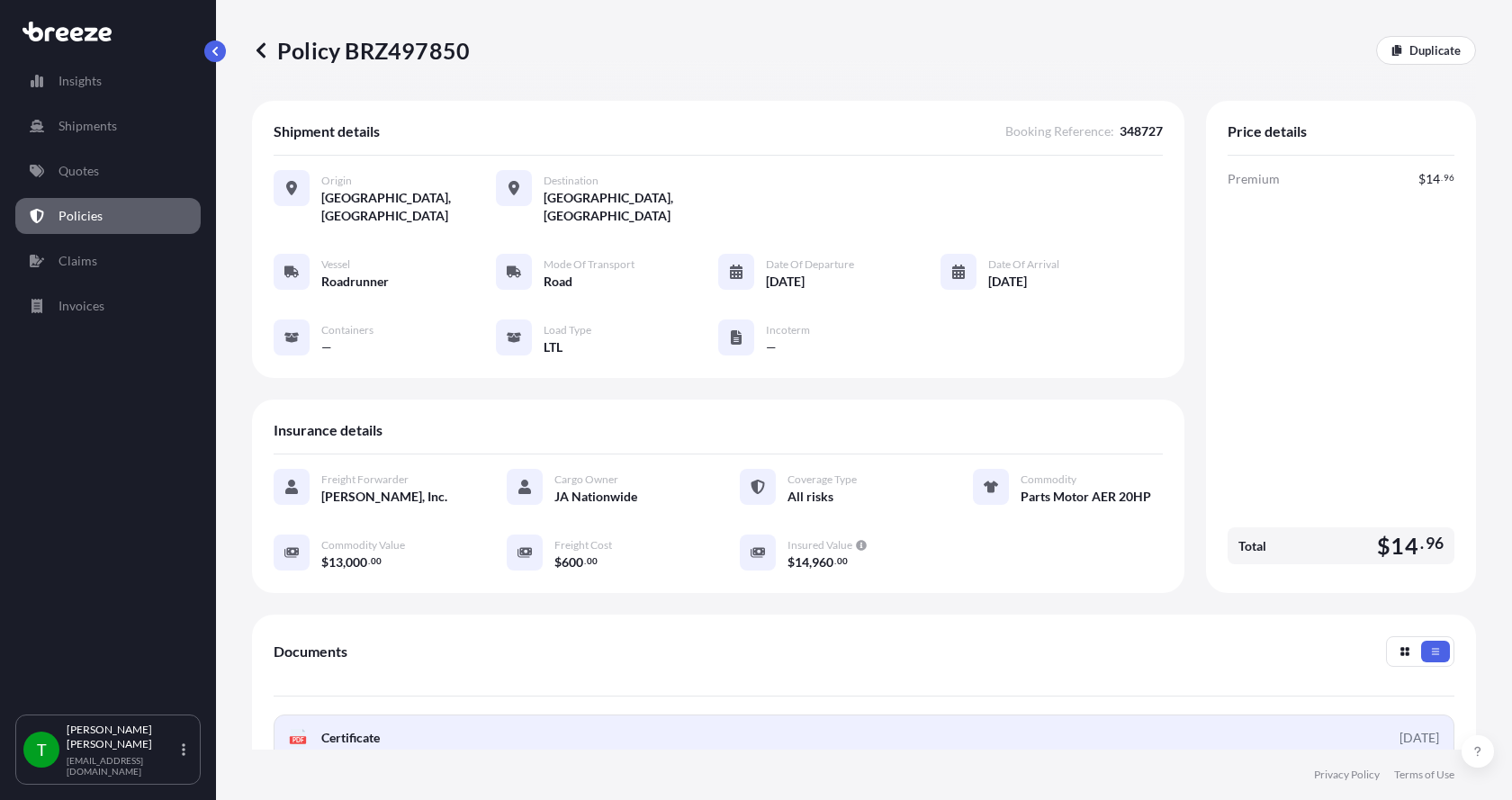
click at [325, 729] on span "Certificate" at bounding box center [351, 738] width 59 height 18
